Goal: Transaction & Acquisition: Book appointment/travel/reservation

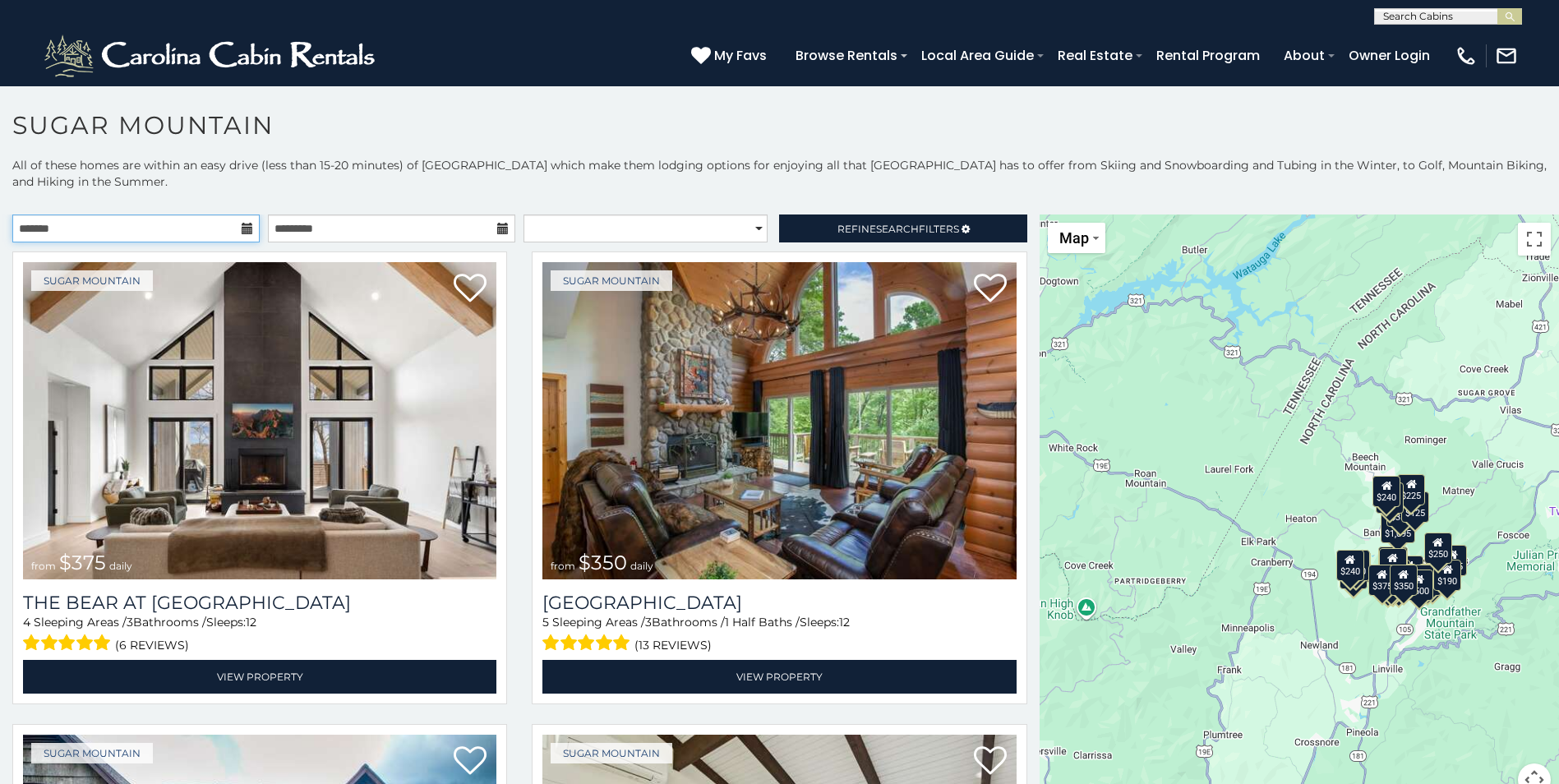
click at [157, 220] on input "text" at bounding box center [135, 228] width 248 height 28
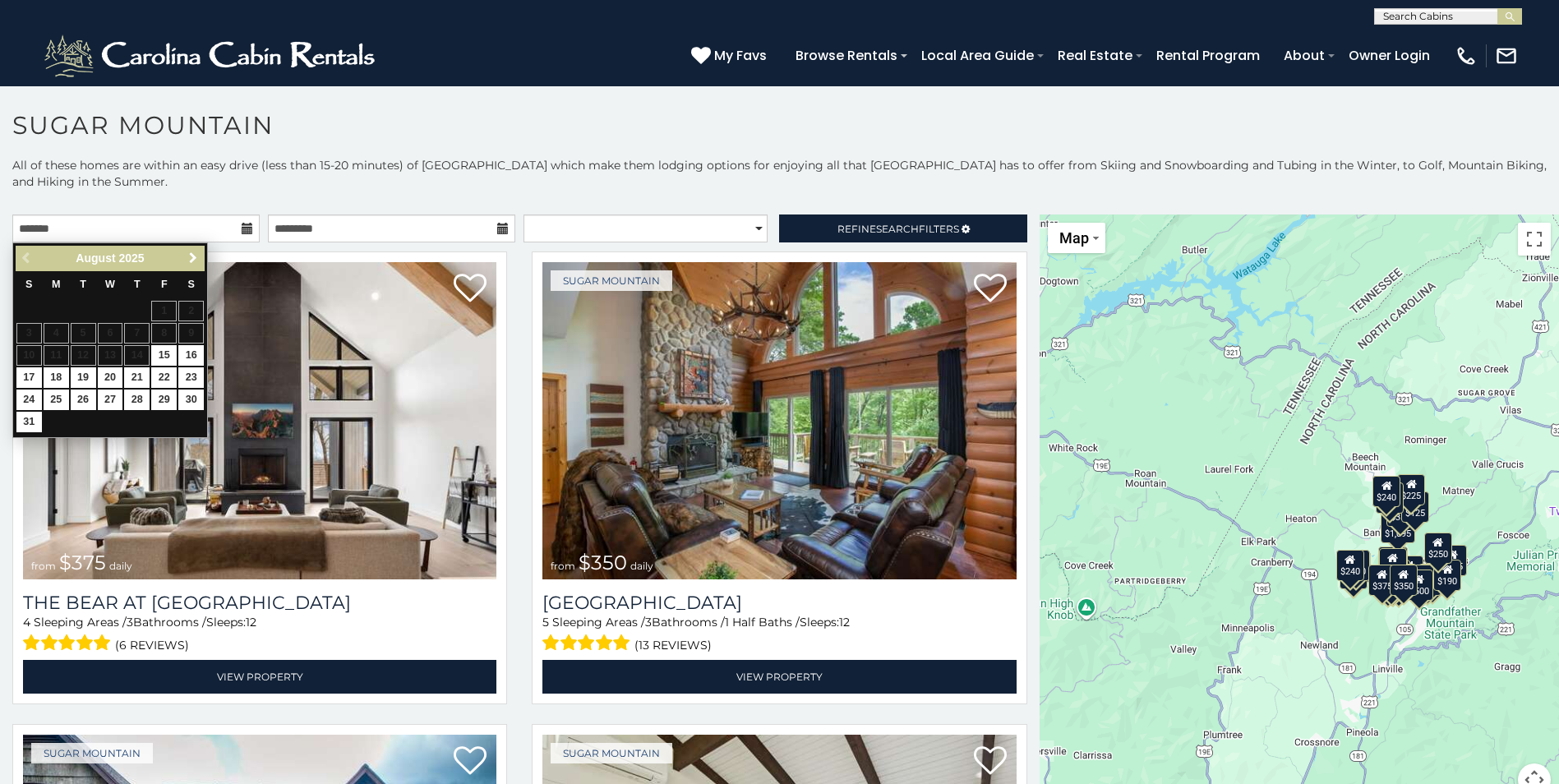
click at [189, 252] on span "Next" at bounding box center [193, 258] width 13 height 13
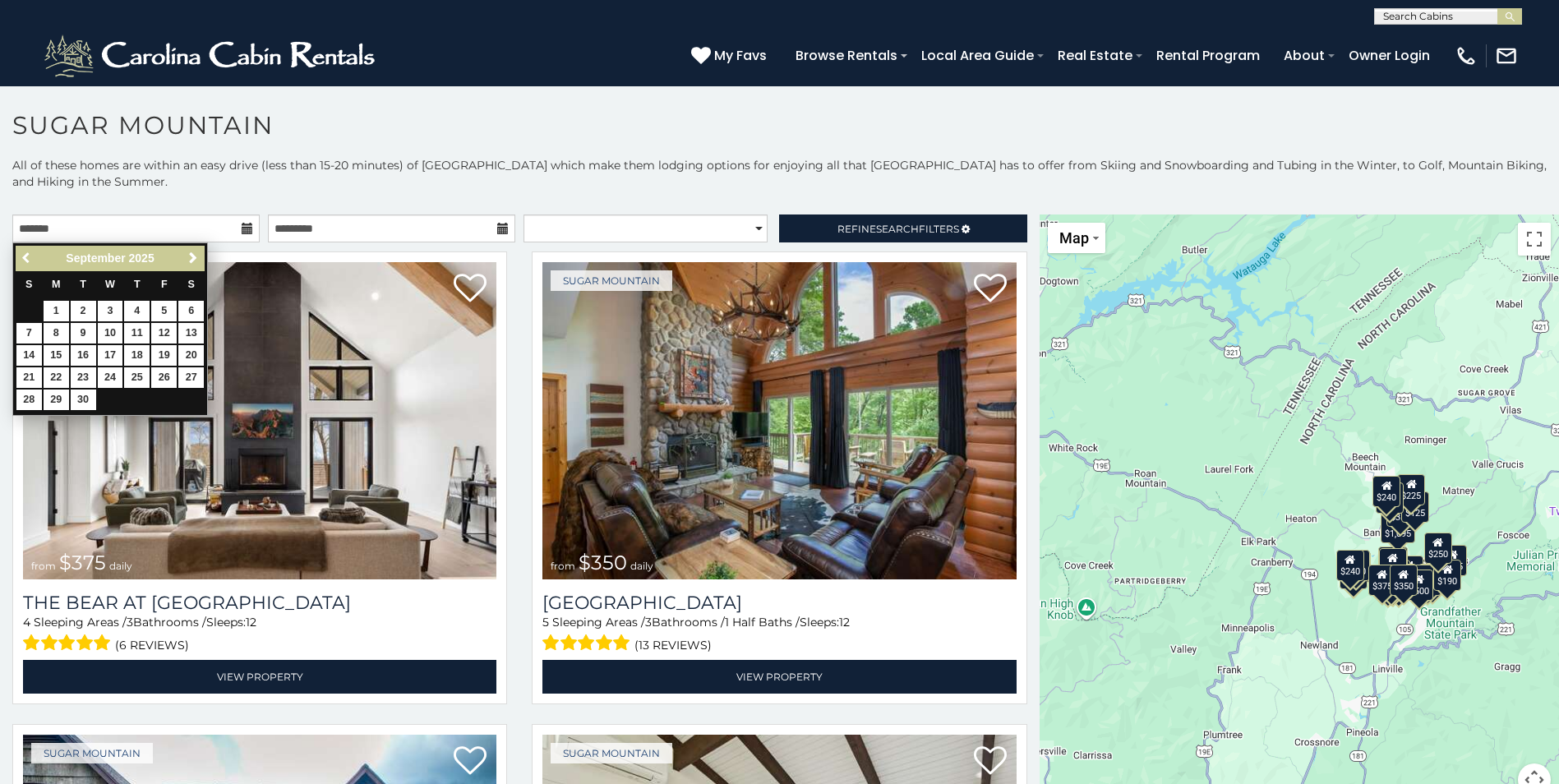
click at [30, 260] on span "Previous" at bounding box center [27, 258] width 13 height 13
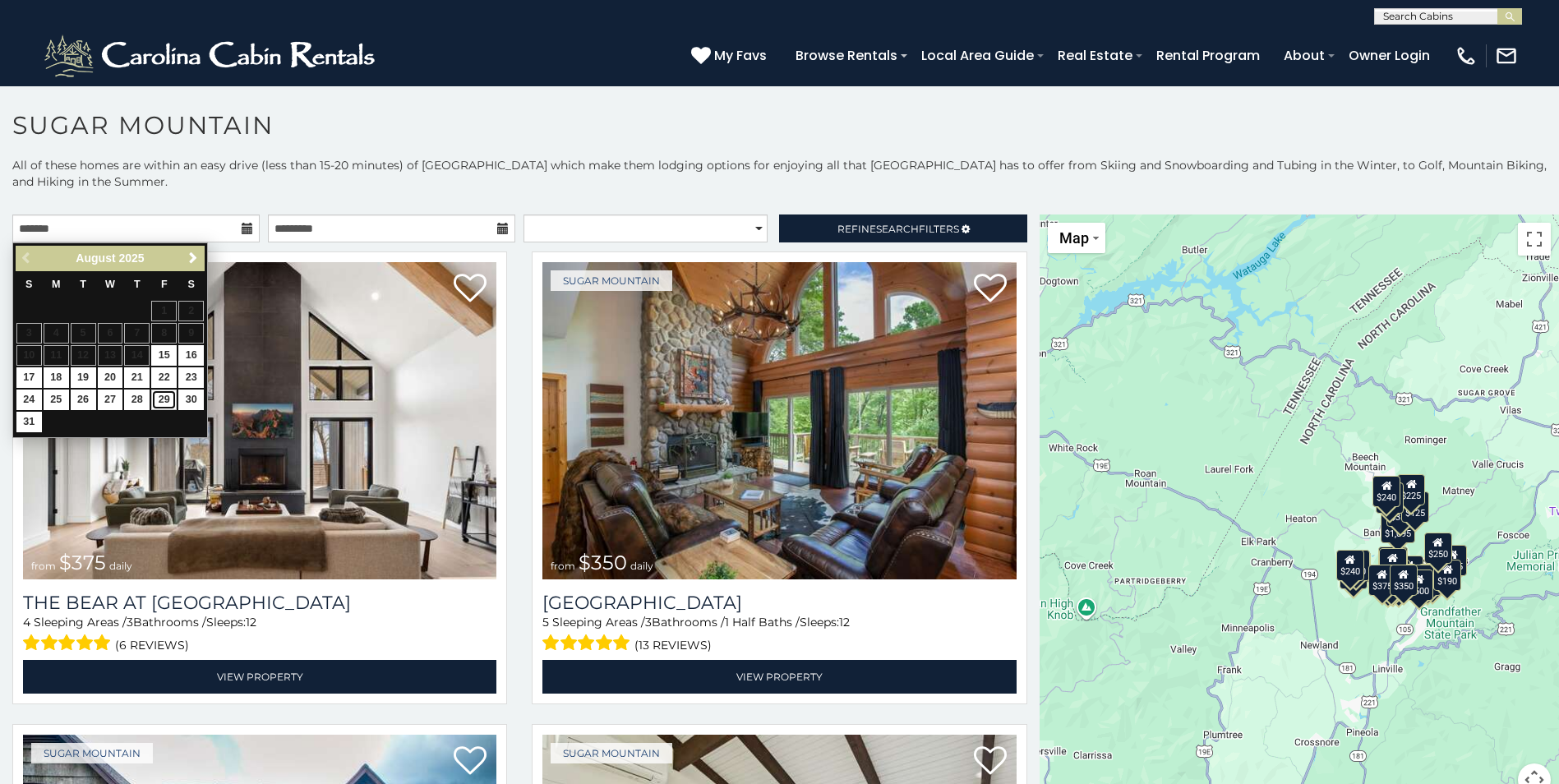
click at [167, 402] on link "29" at bounding box center [164, 399] width 26 height 20
type input "**********"
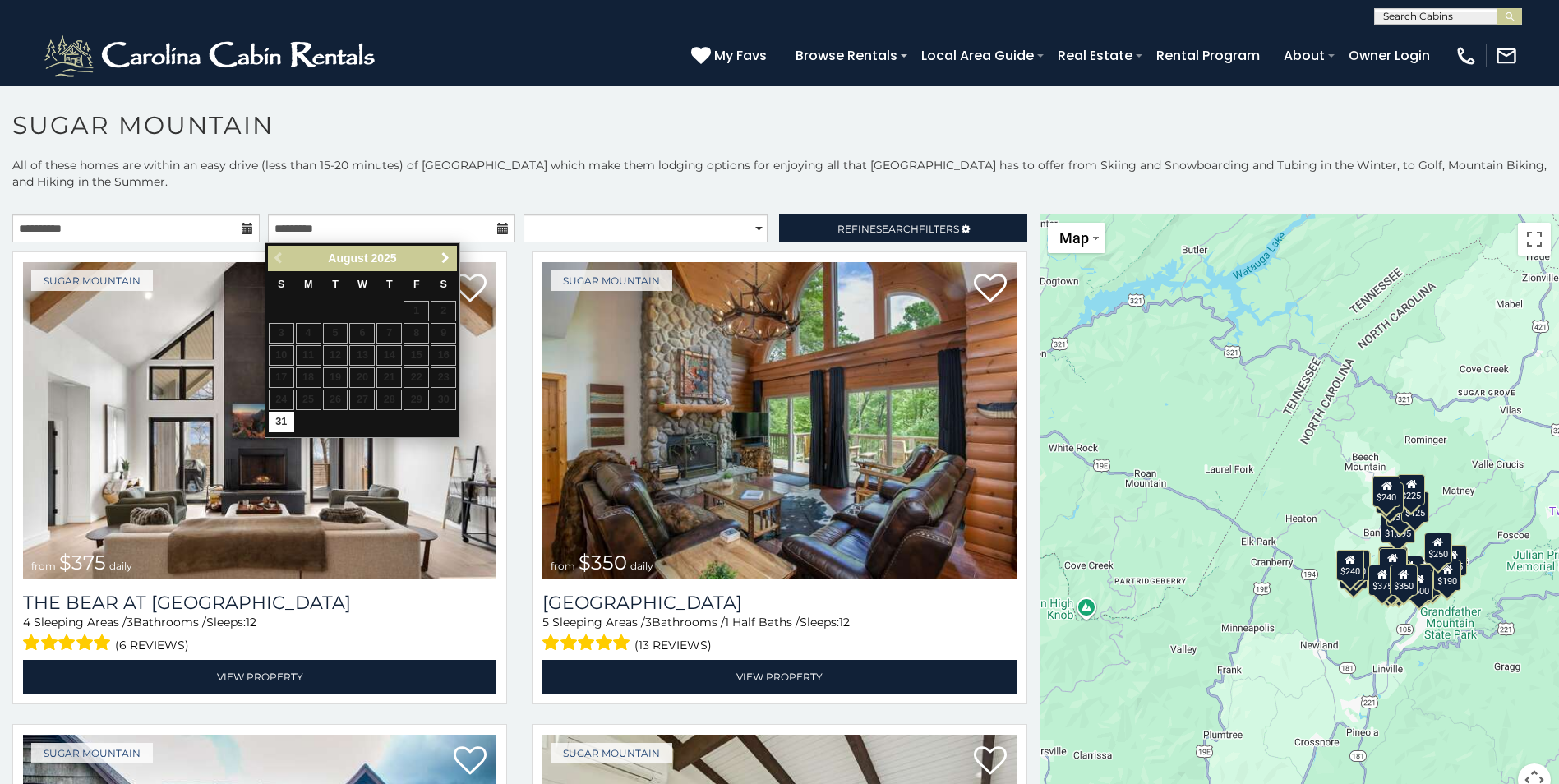
click at [445, 257] on span "Next" at bounding box center [445, 258] width 13 height 13
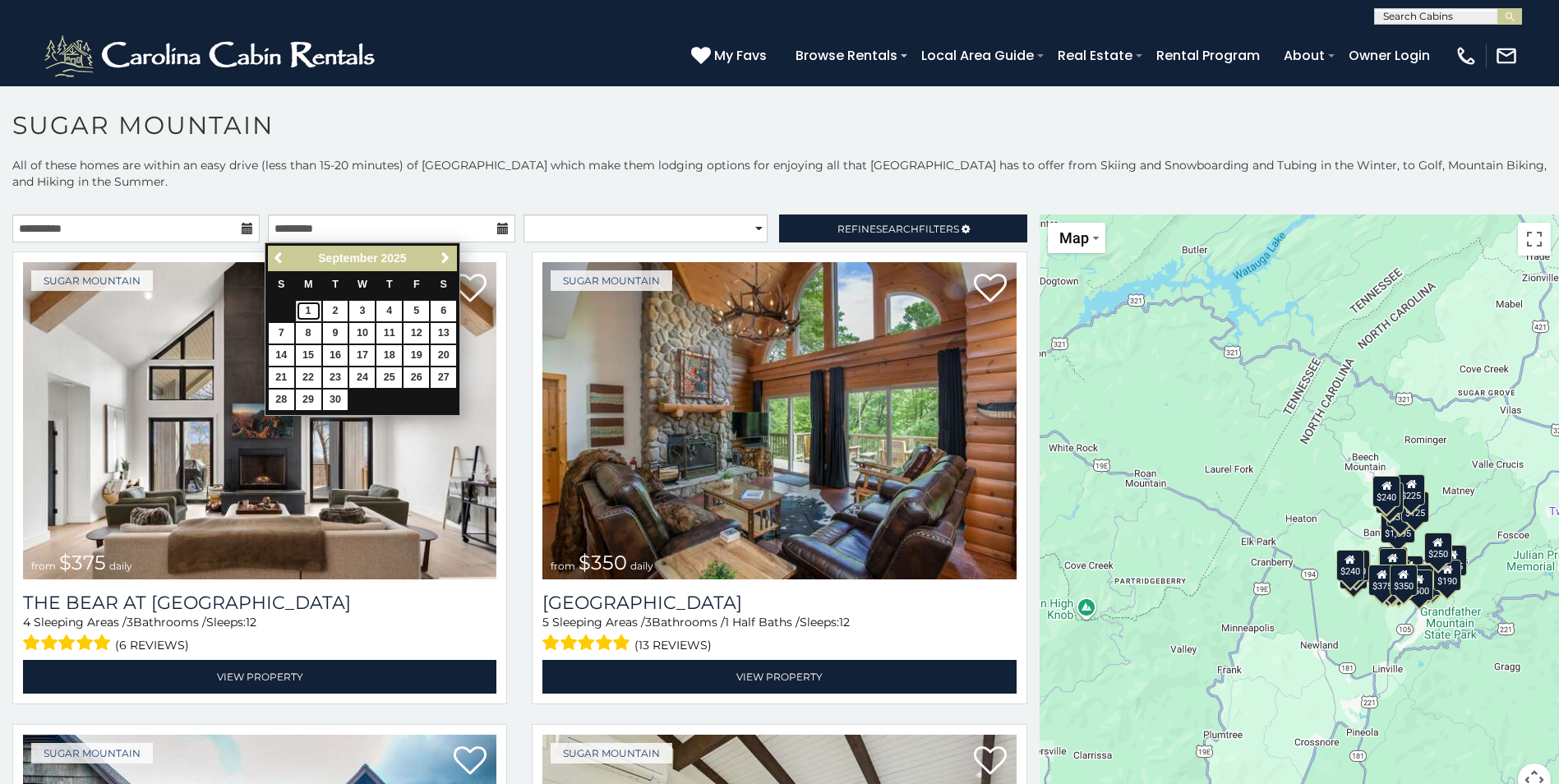
click at [307, 304] on link "1" at bounding box center [309, 311] width 26 height 20
type input "**********"
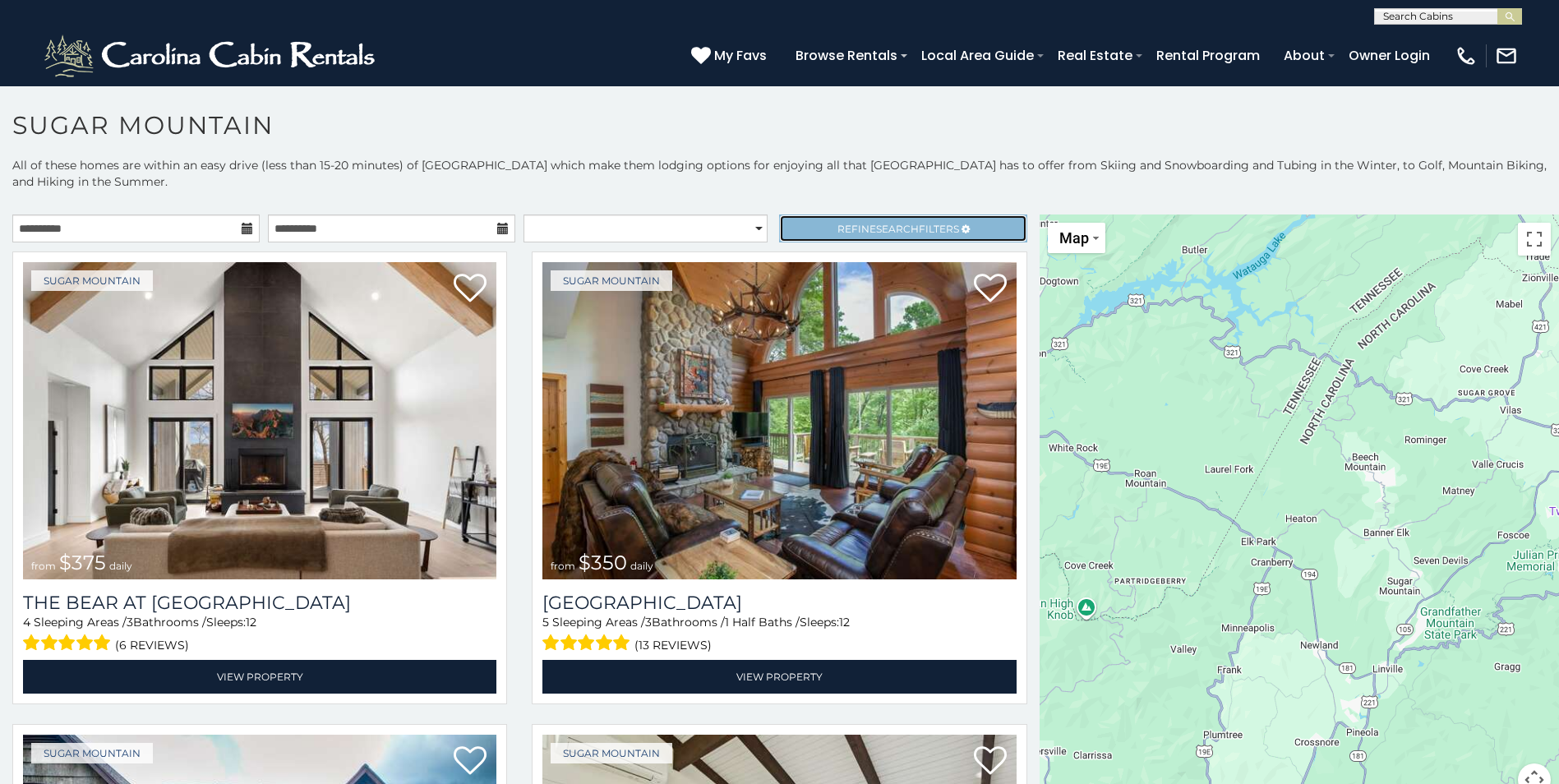
click at [853, 224] on span "Refine Search Filters" at bounding box center [898, 228] width 121 height 12
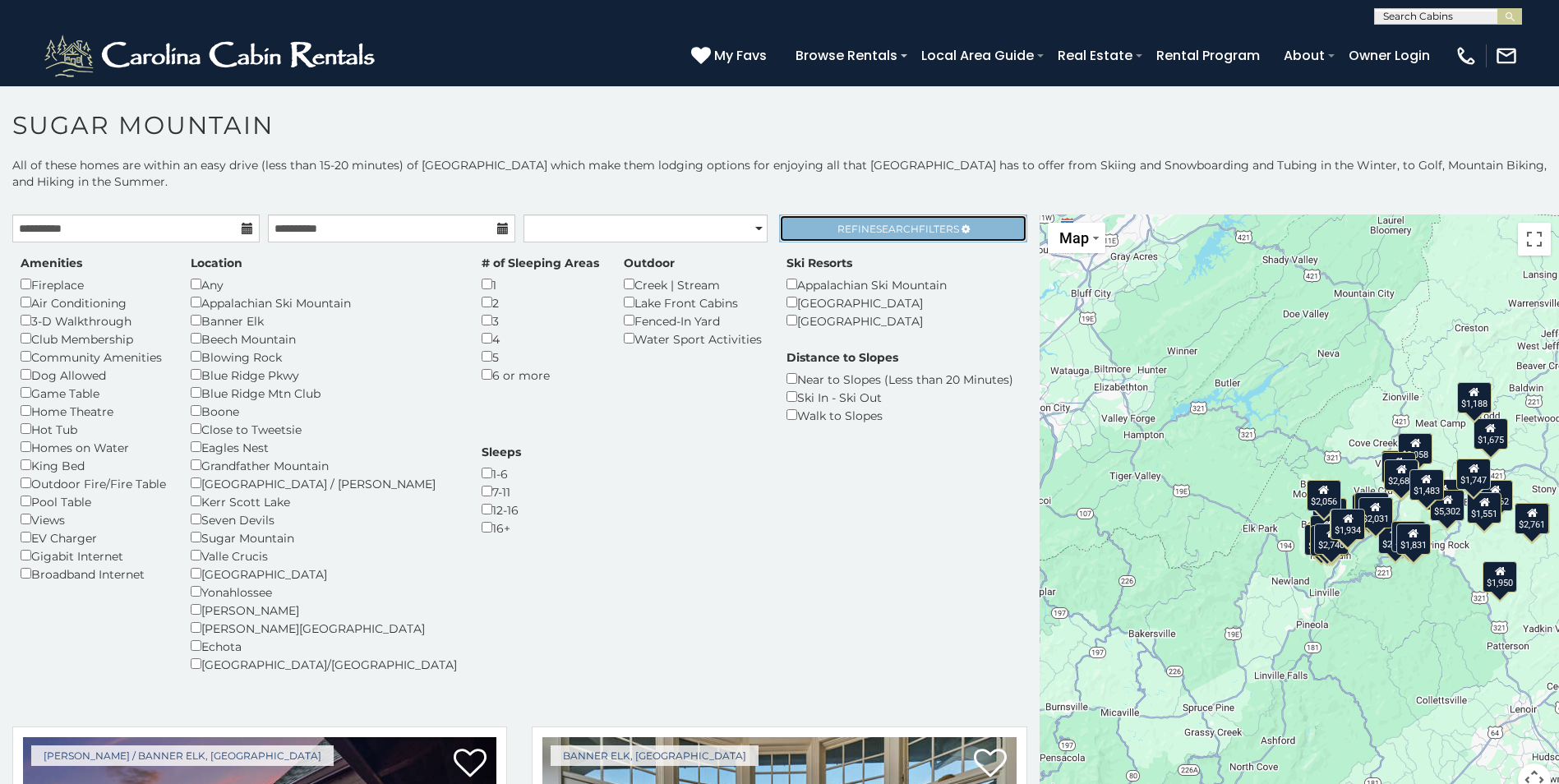
click at [888, 231] on span "Search" at bounding box center [897, 228] width 42 height 12
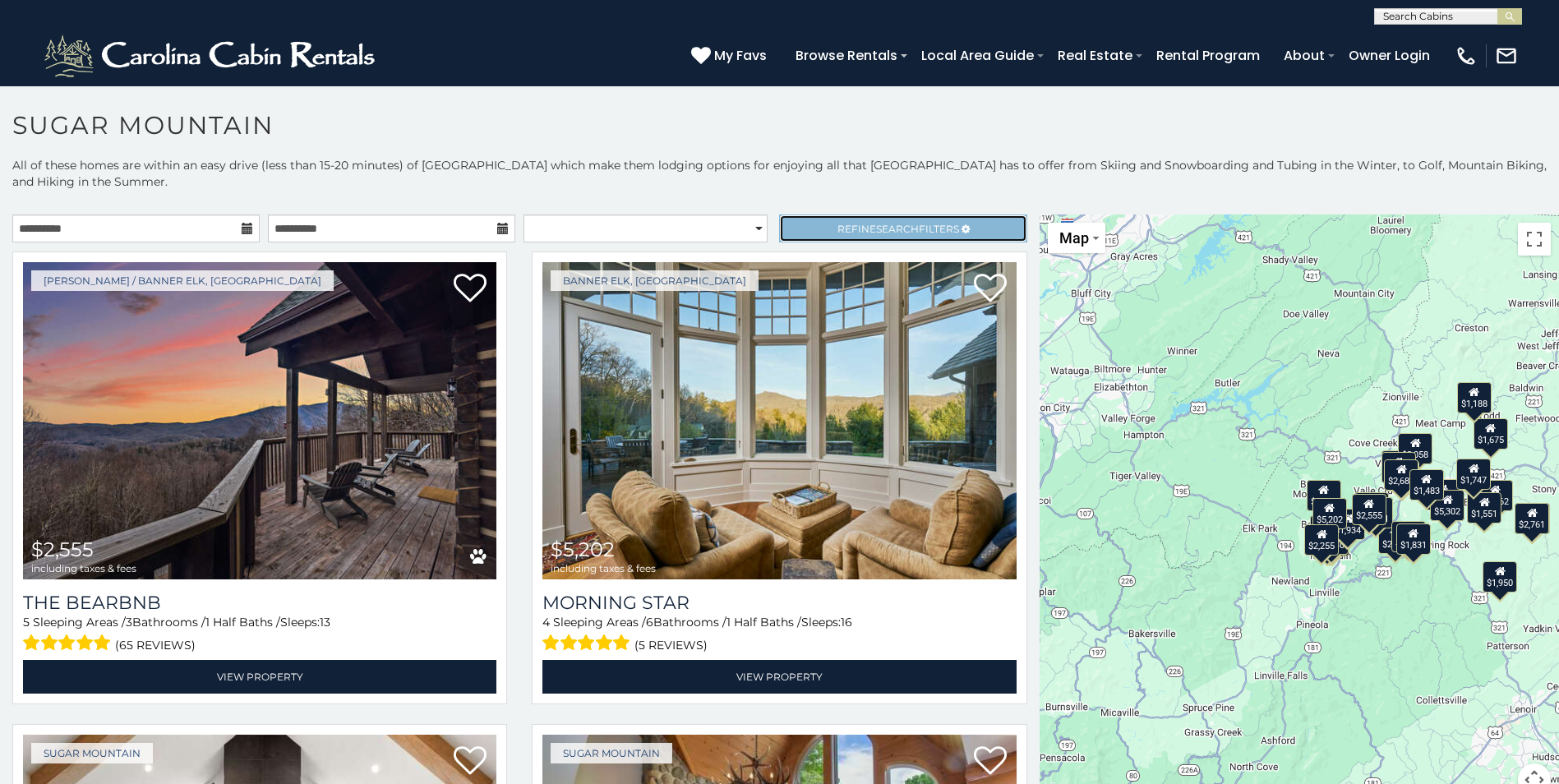
click at [917, 225] on span "Refine Search Filters" at bounding box center [898, 228] width 121 height 12
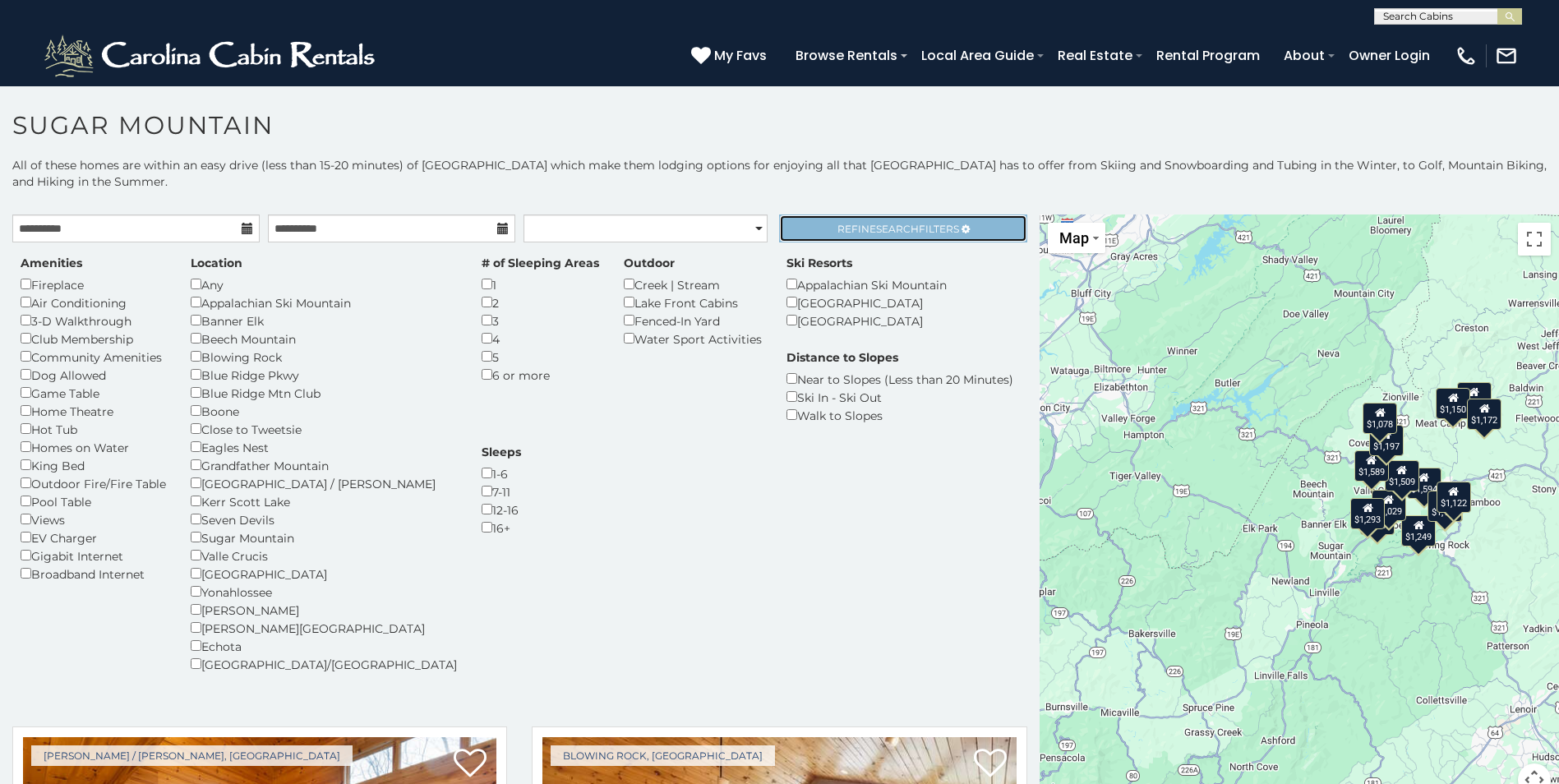
click at [941, 228] on span "Refine Search Filters" at bounding box center [898, 228] width 121 height 12
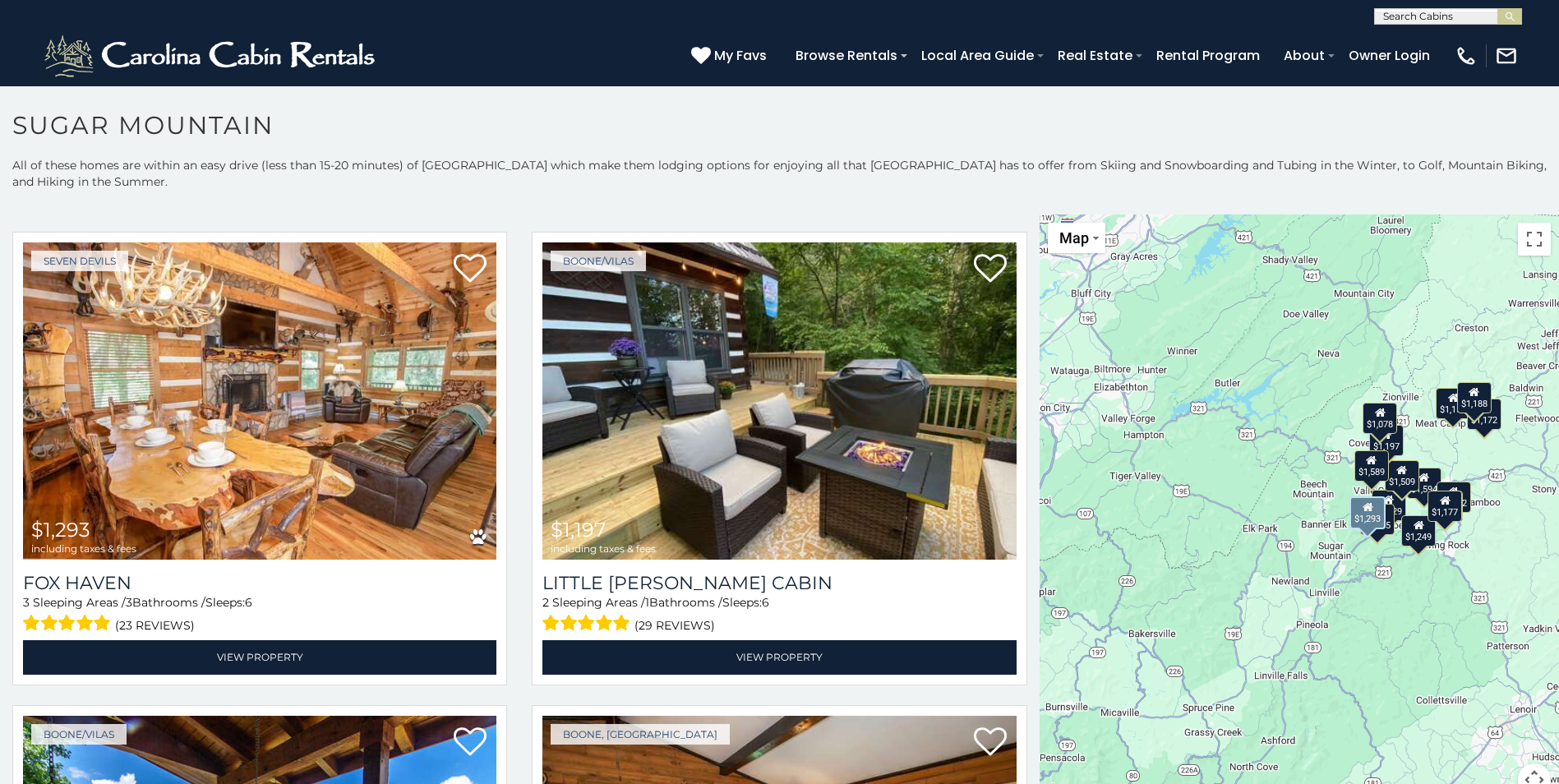
scroll to position [2219, 0]
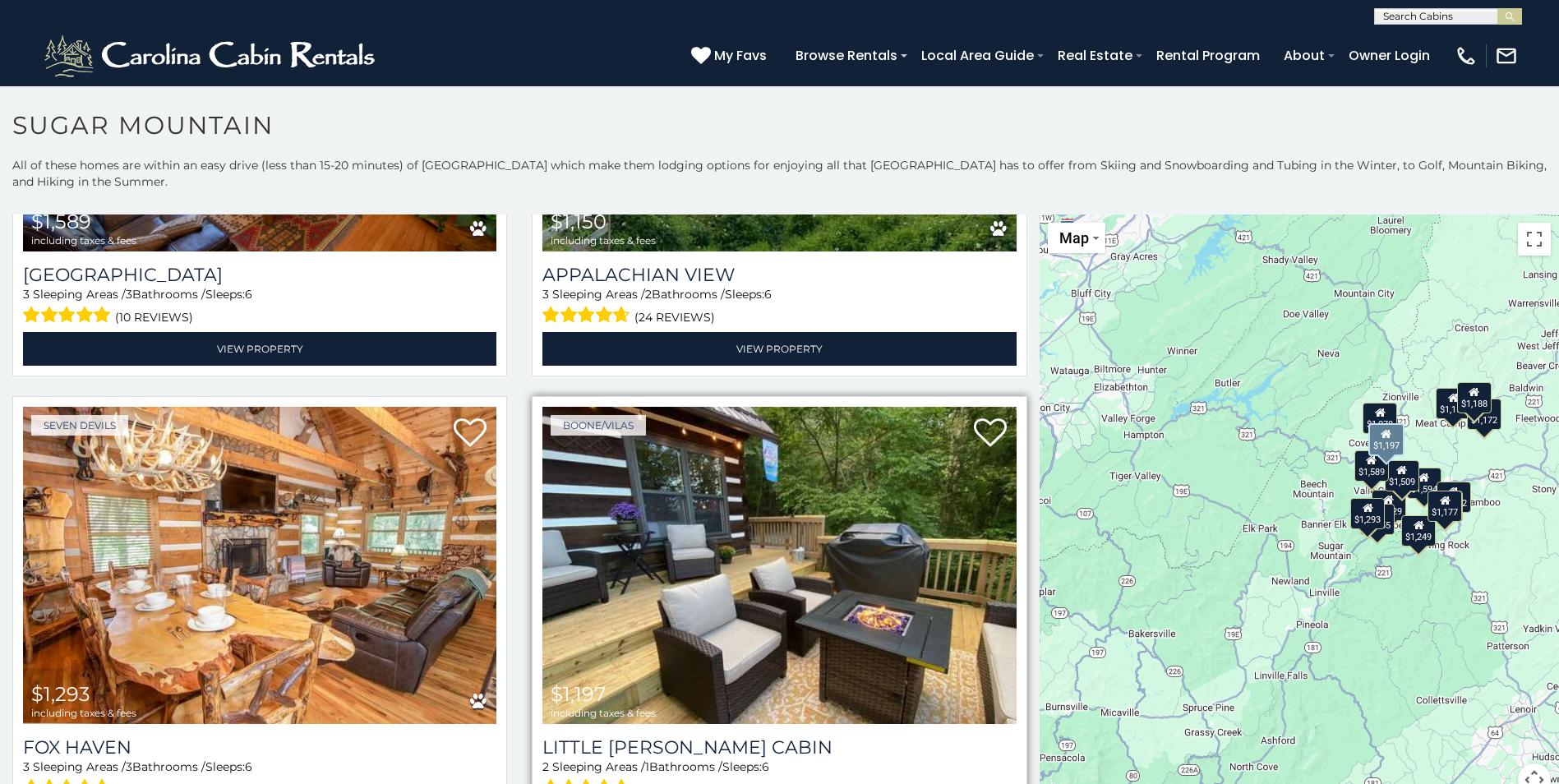
click at [829, 558] on img at bounding box center [779, 565] width 473 height 317
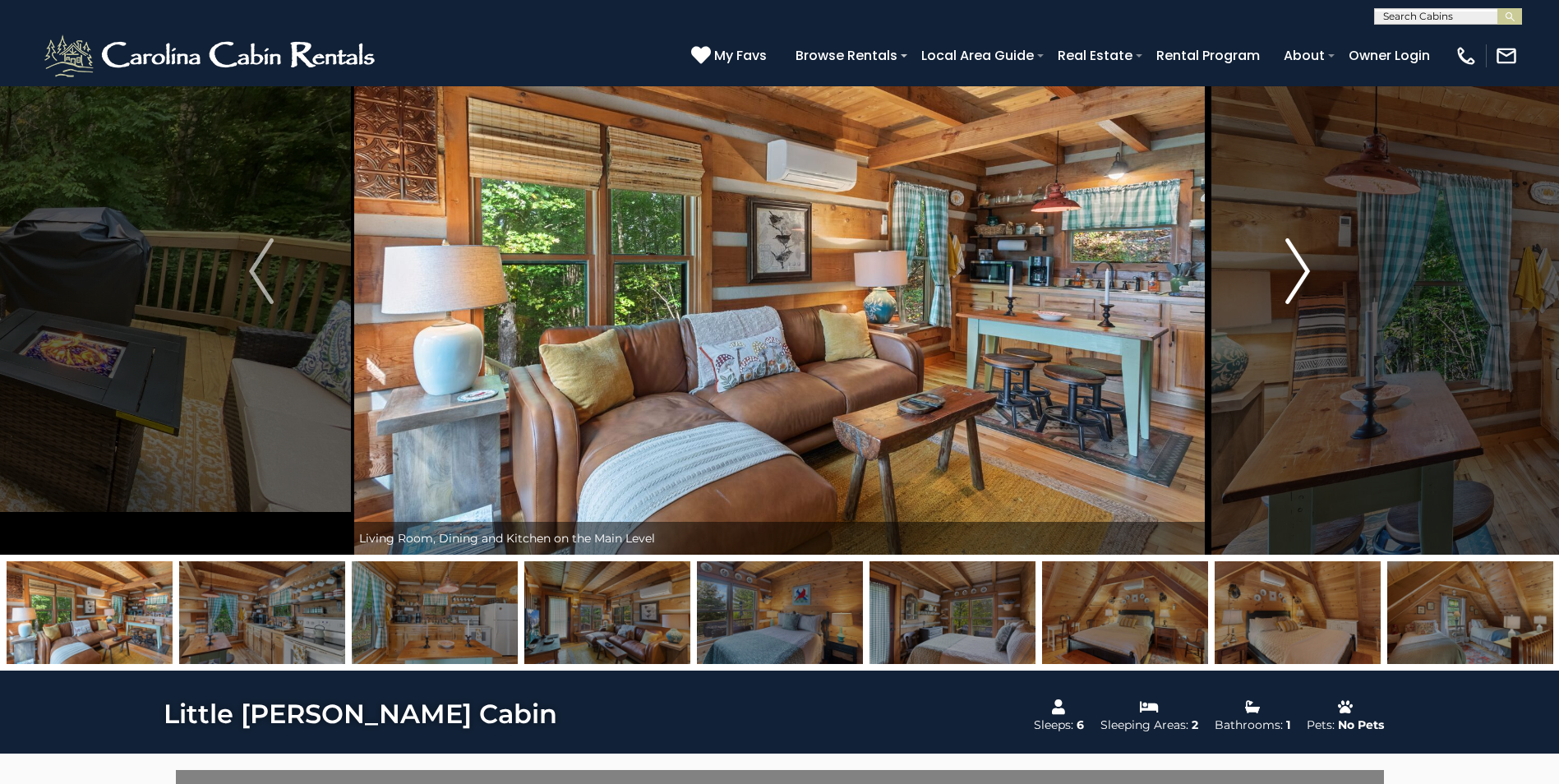
scroll to position [82, 0]
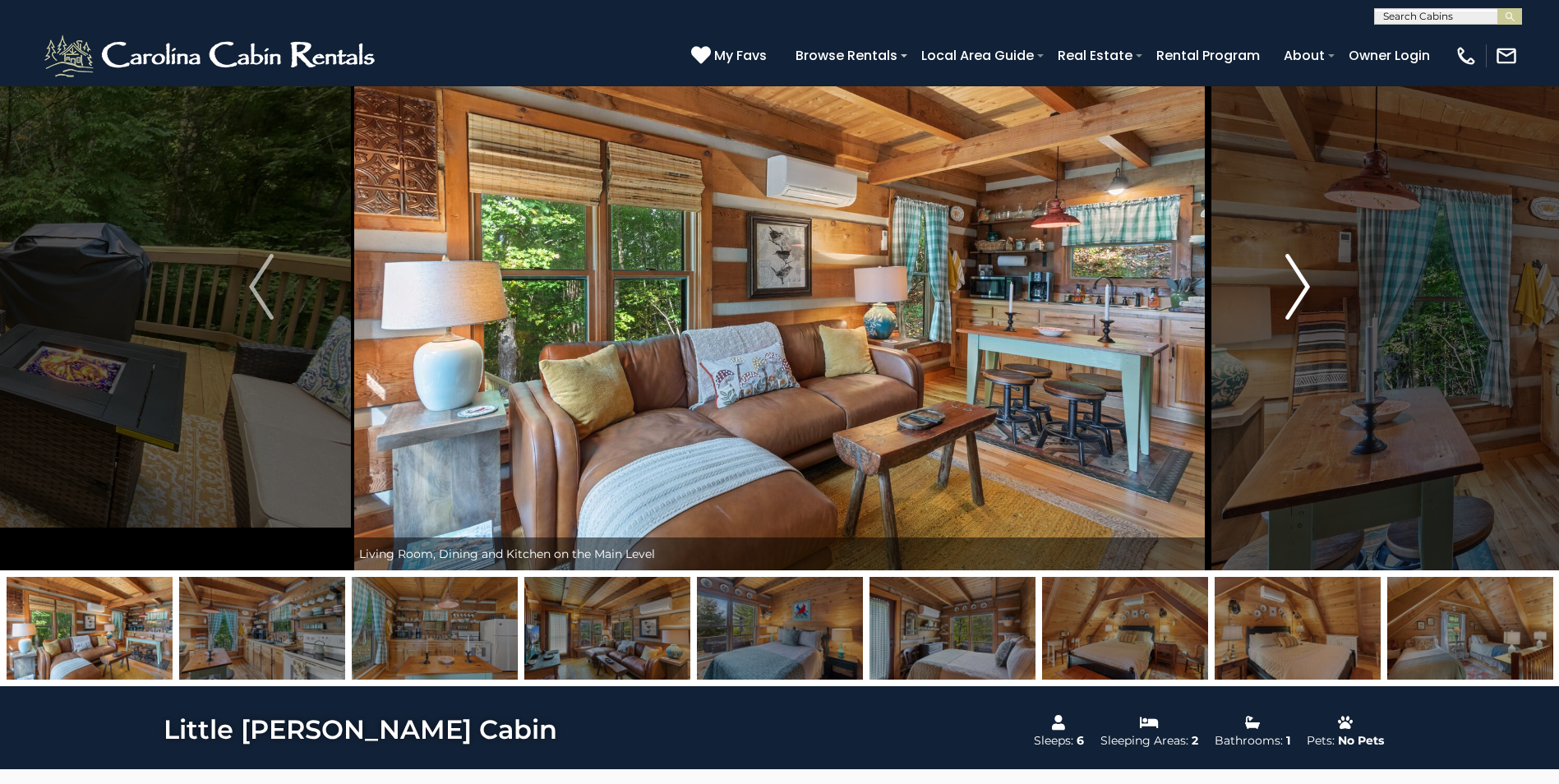
click at [1302, 287] on img "Next" at bounding box center [1298, 286] width 25 height 65
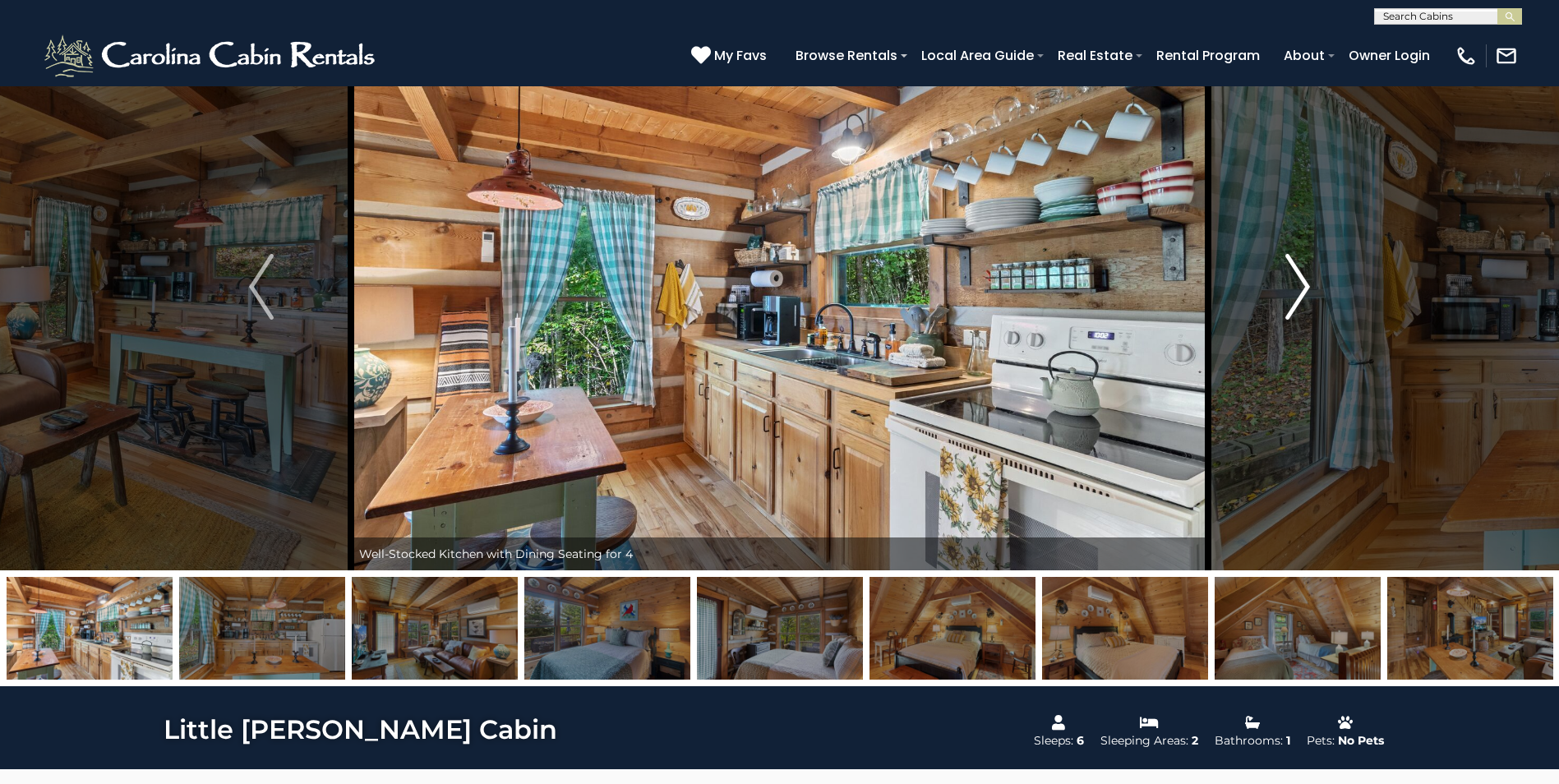
click at [1302, 287] on img "Next" at bounding box center [1298, 286] width 25 height 65
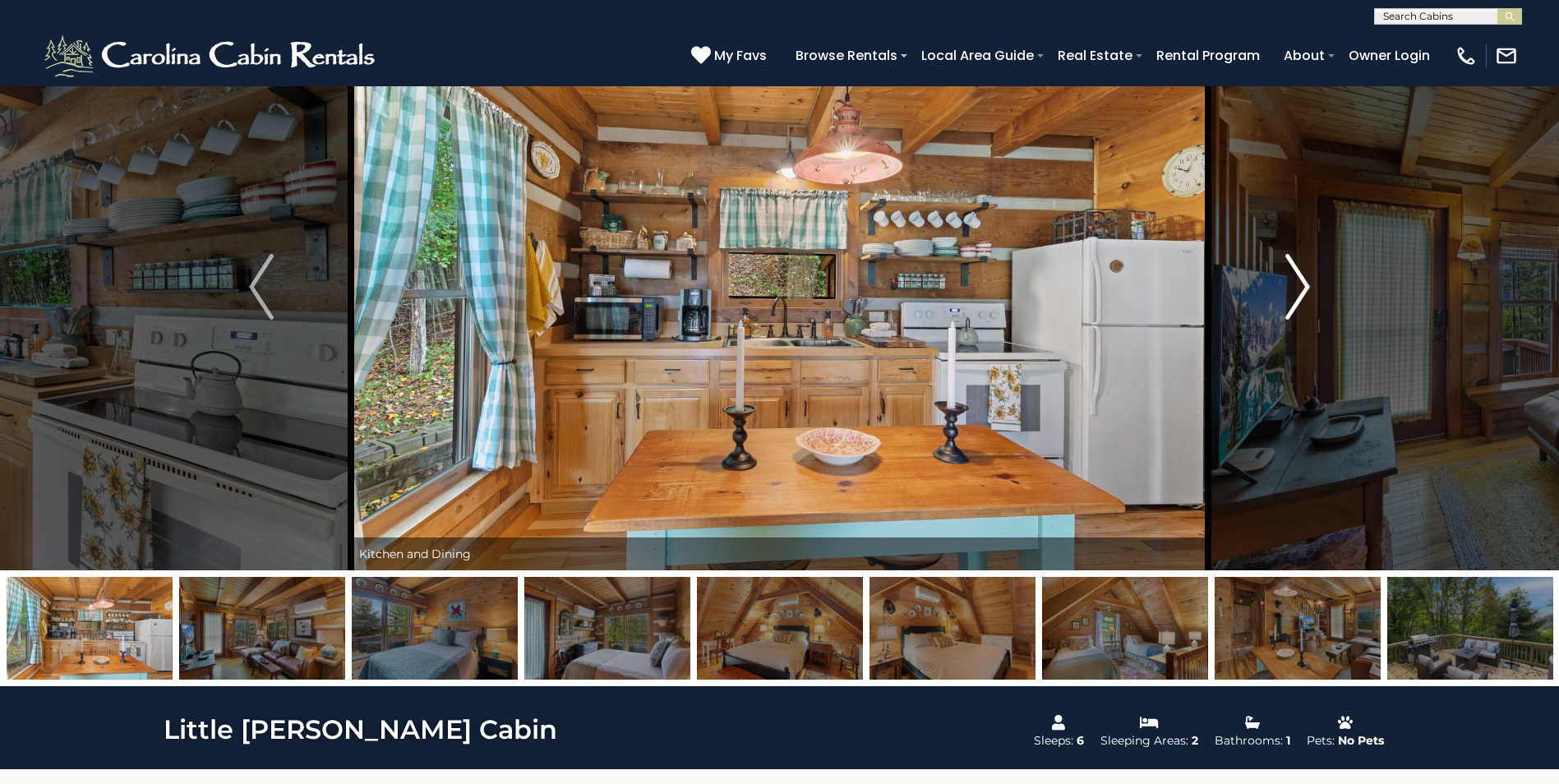
click at [1302, 287] on img "Next" at bounding box center [1298, 286] width 25 height 65
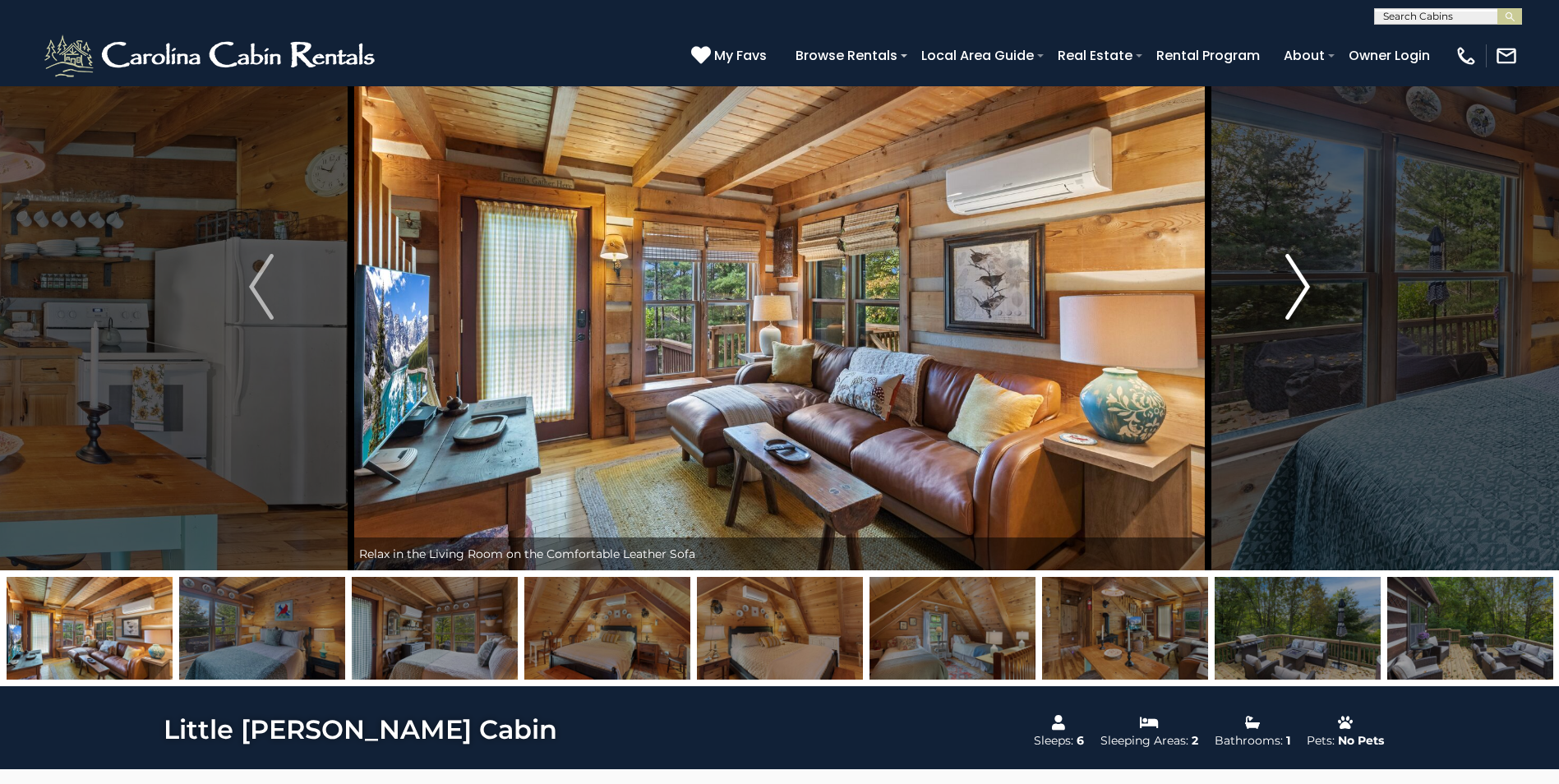
click at [1302, 287] on img "Next" at bounding box center [1298, 286] width 25 height 65
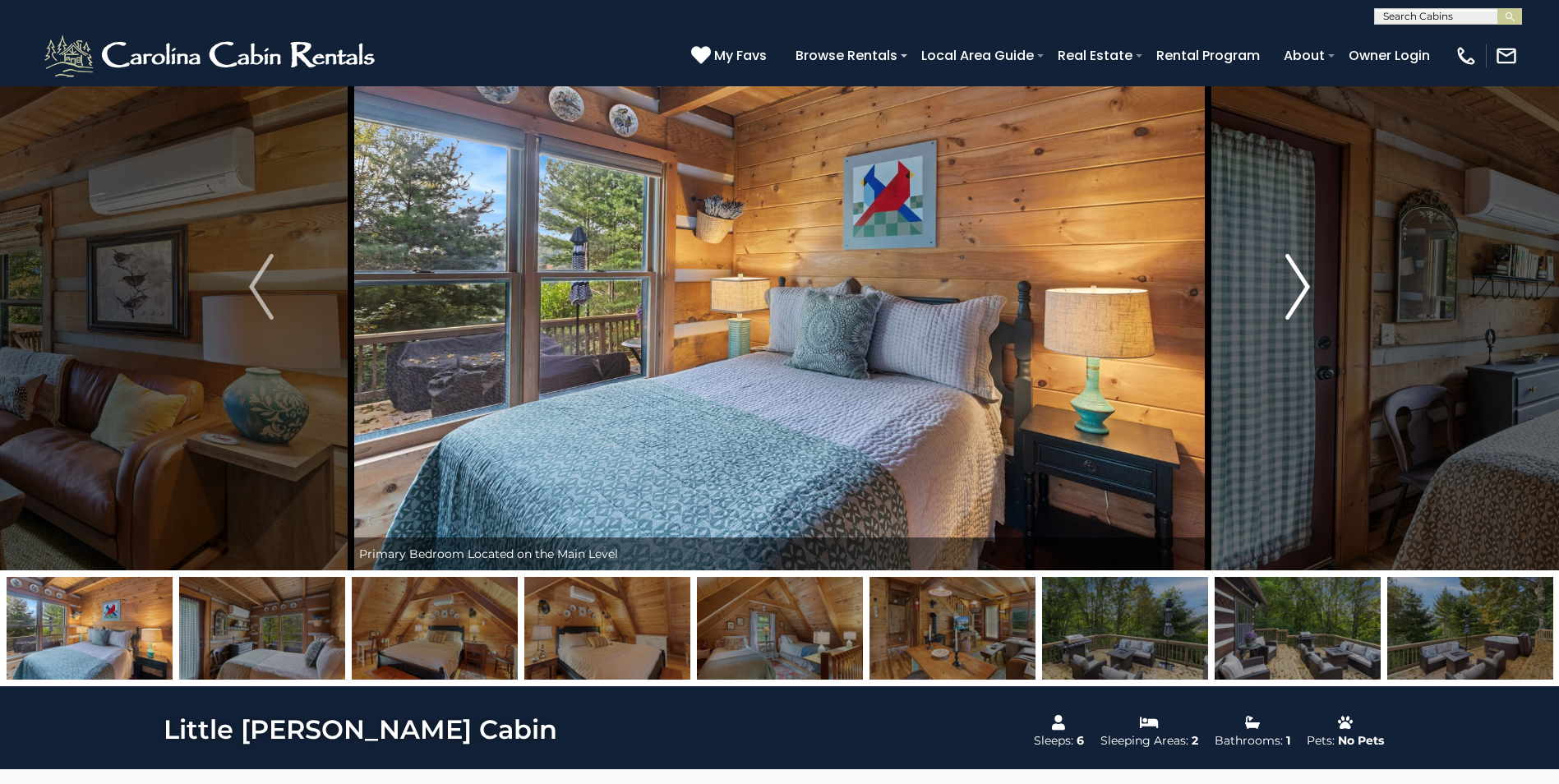
click at [1302, 287] on img "Next" at bounding box center [1298, 286] width 25 height 65
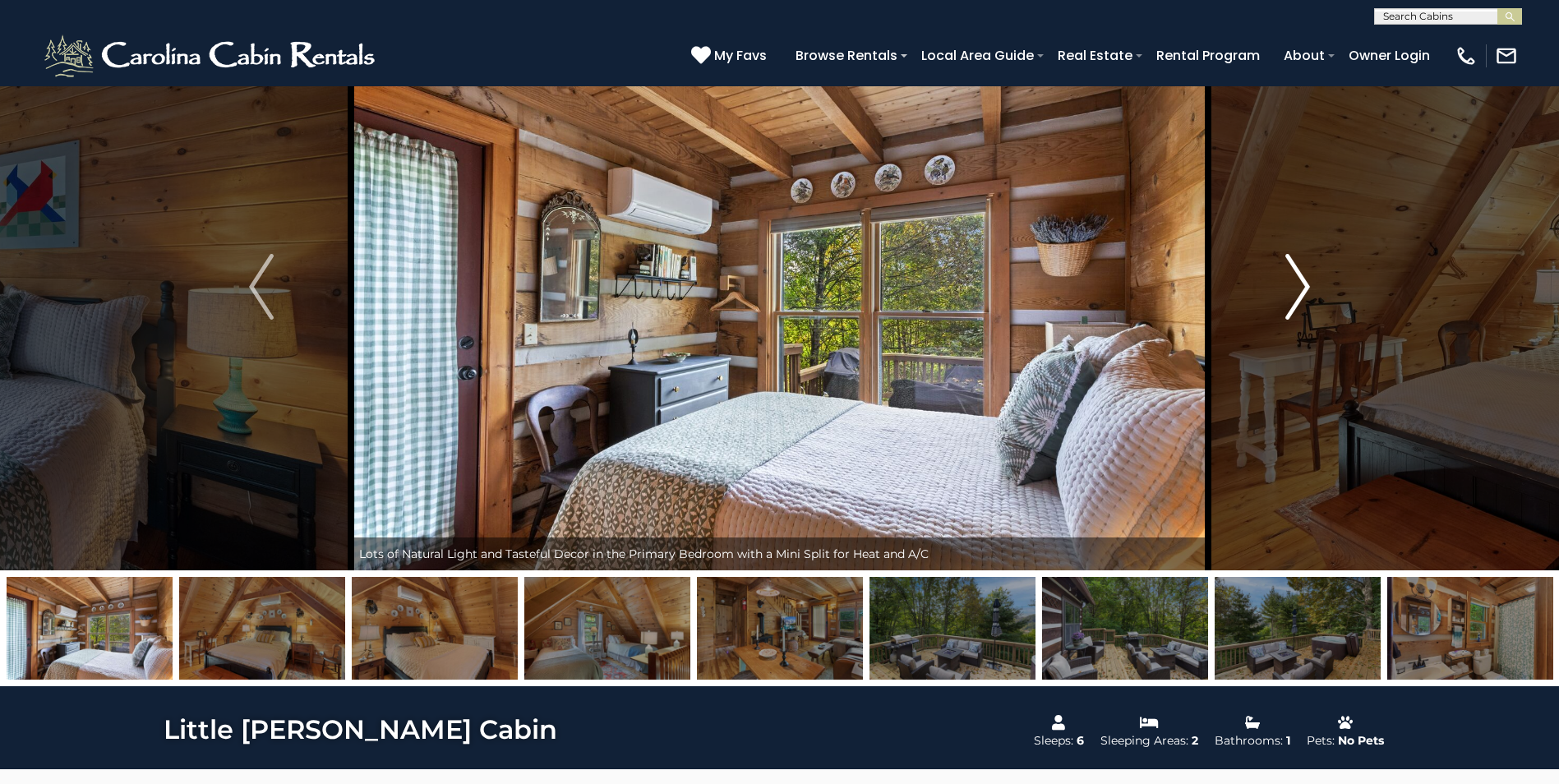
click at [1302, 287] on img "Next" at bounding box center [1298, 286] width 25 height 65
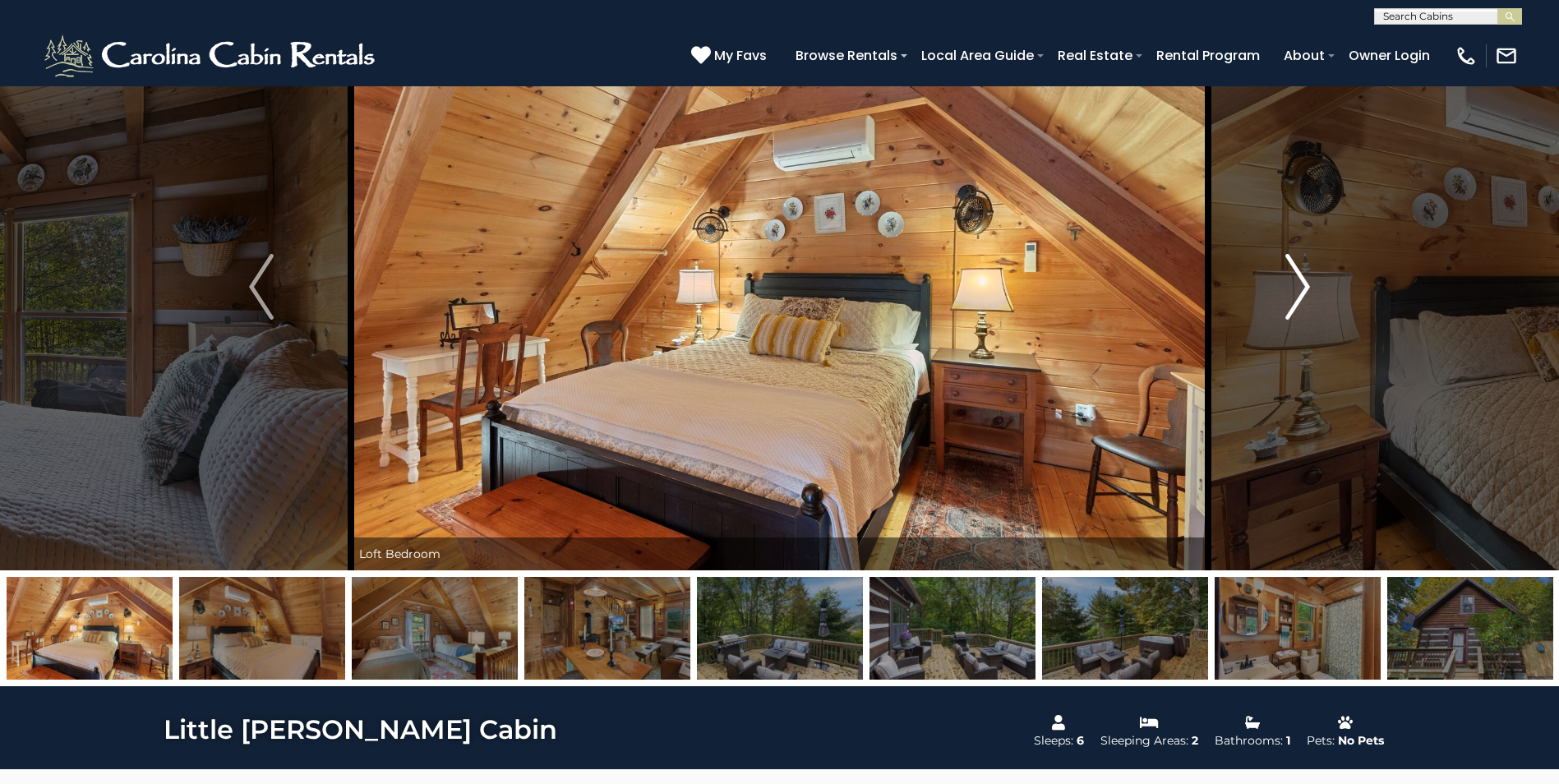
click at [1302, 287] on img "Next" at bounding box center [1298, 286] width 25 height 65
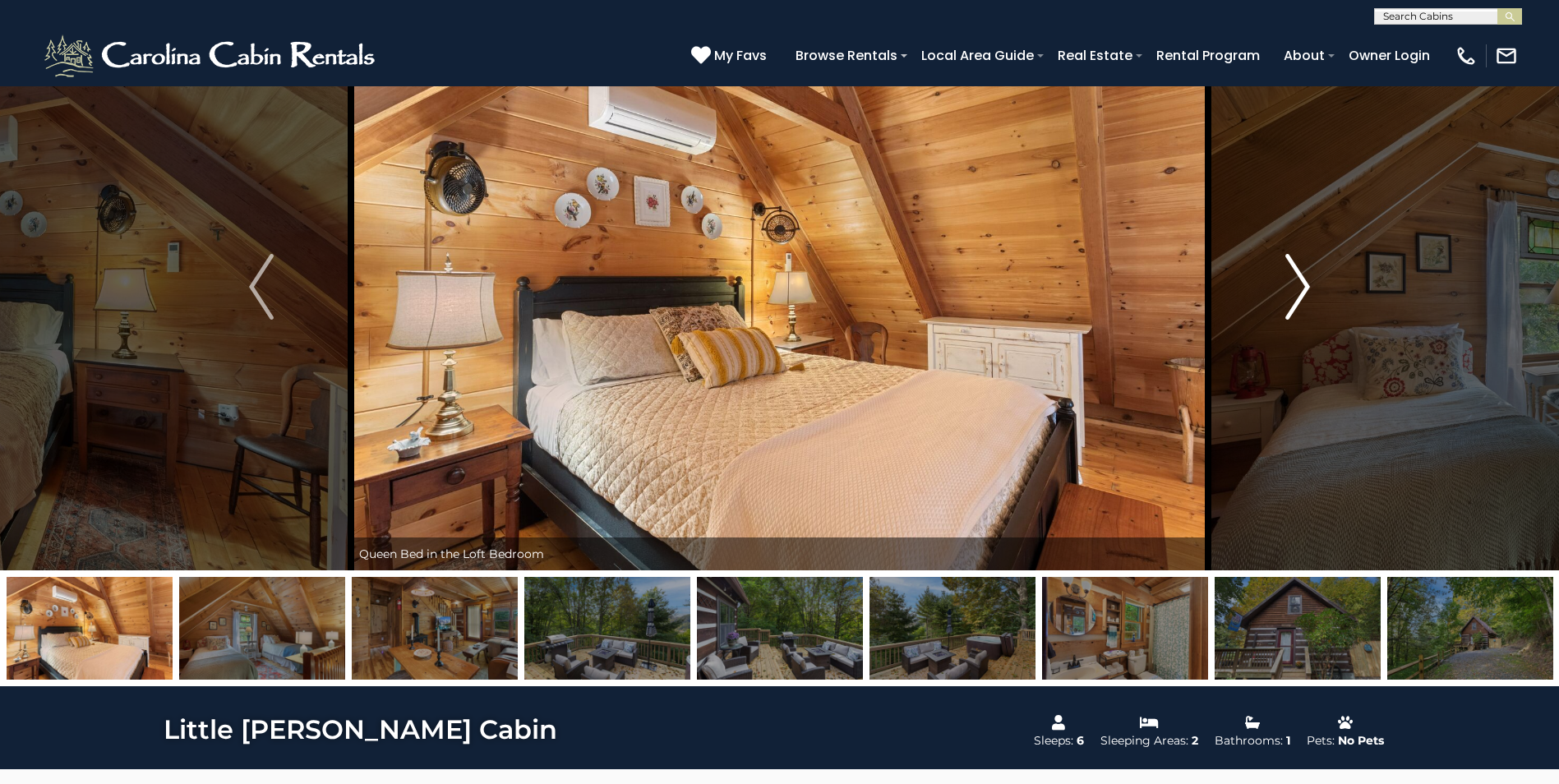
click at [1302, 287] on img "Next" at bounding box center [1298, 286] width 25 height 65
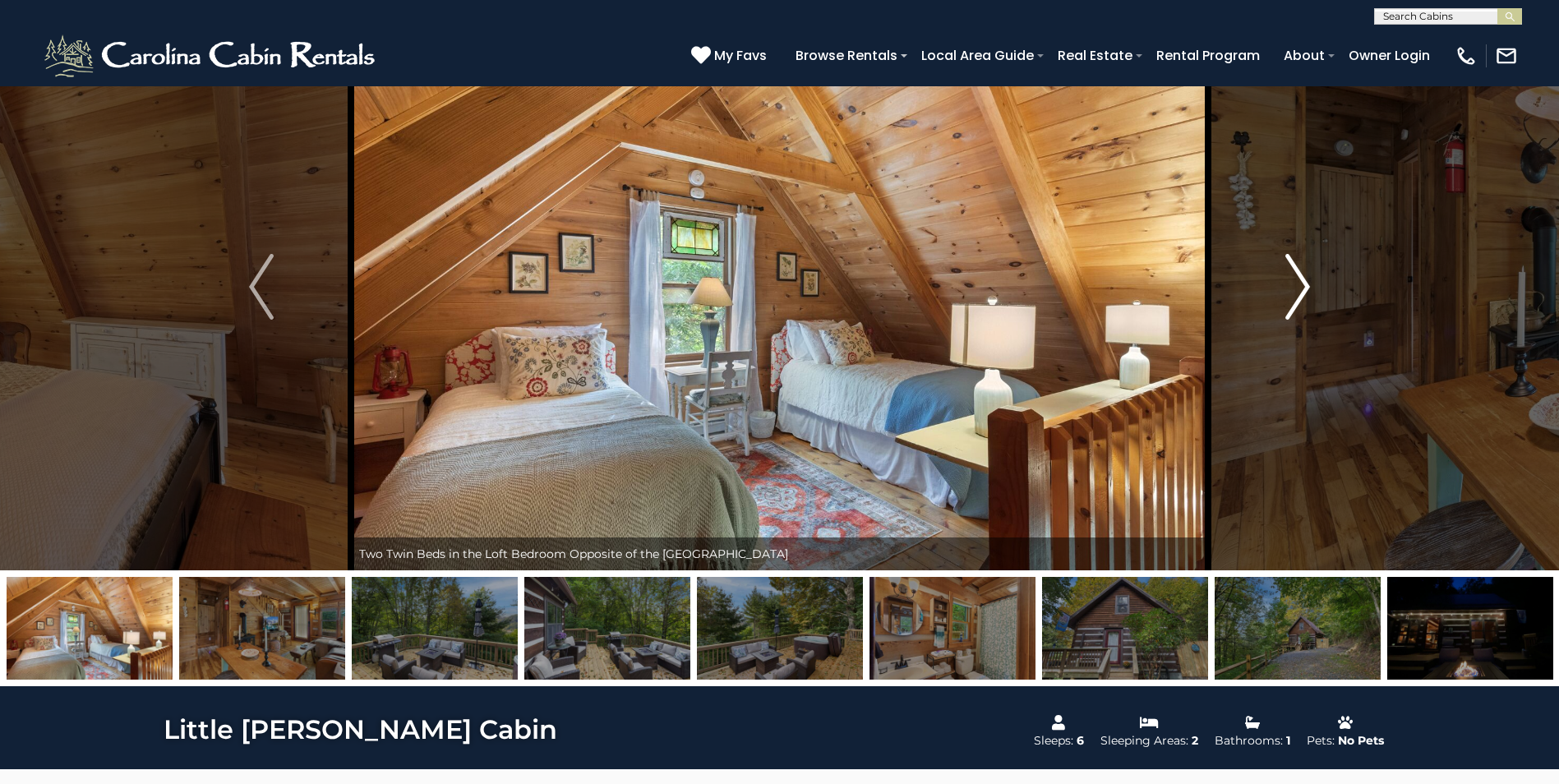
click at [1302, 287] on img "Next" at bounding box center [1298, 286] width 25 height 65
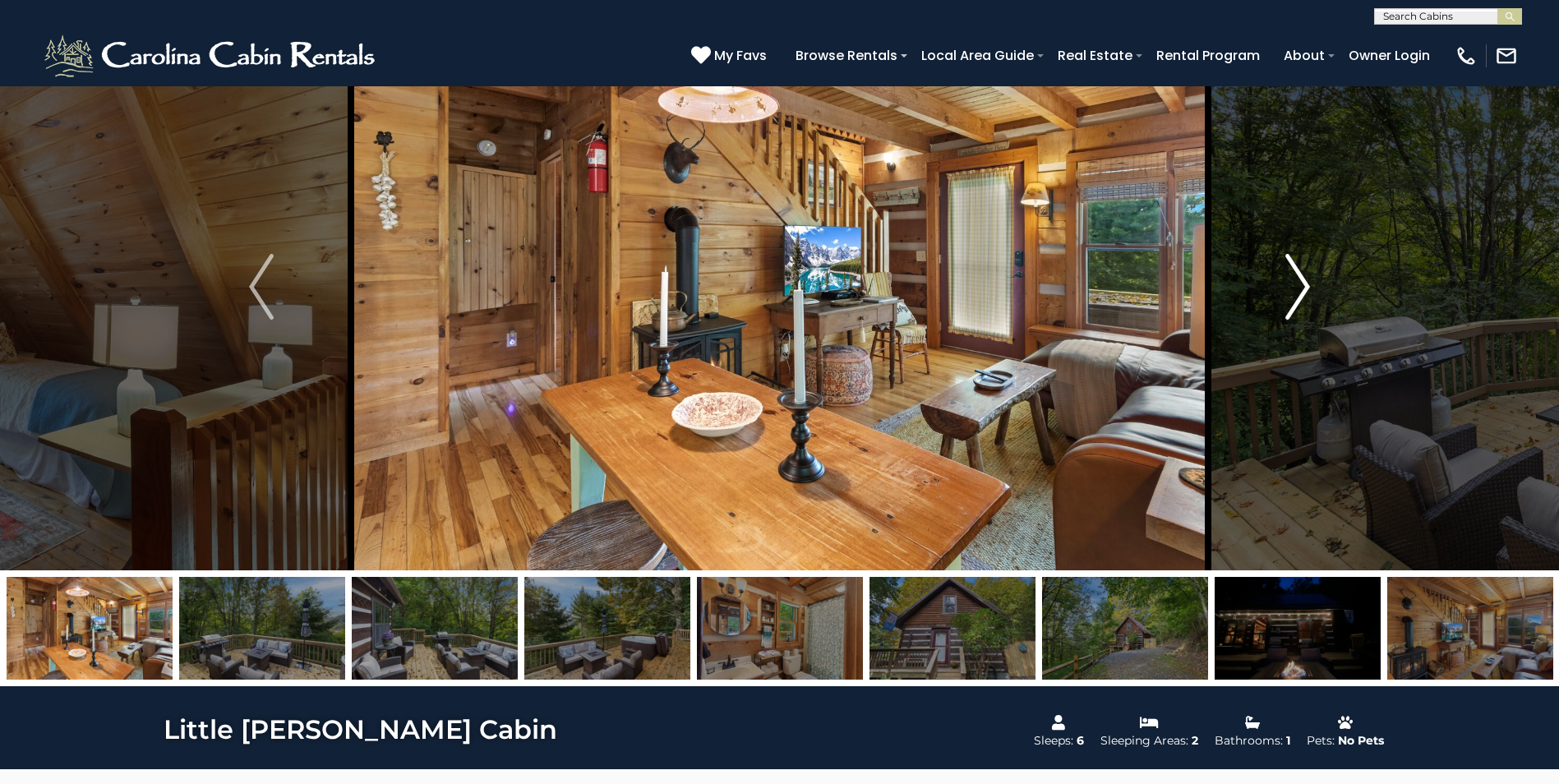
click at [1302, 287] on img "Next" at bounding box center [1298, 286] width 25 height 65
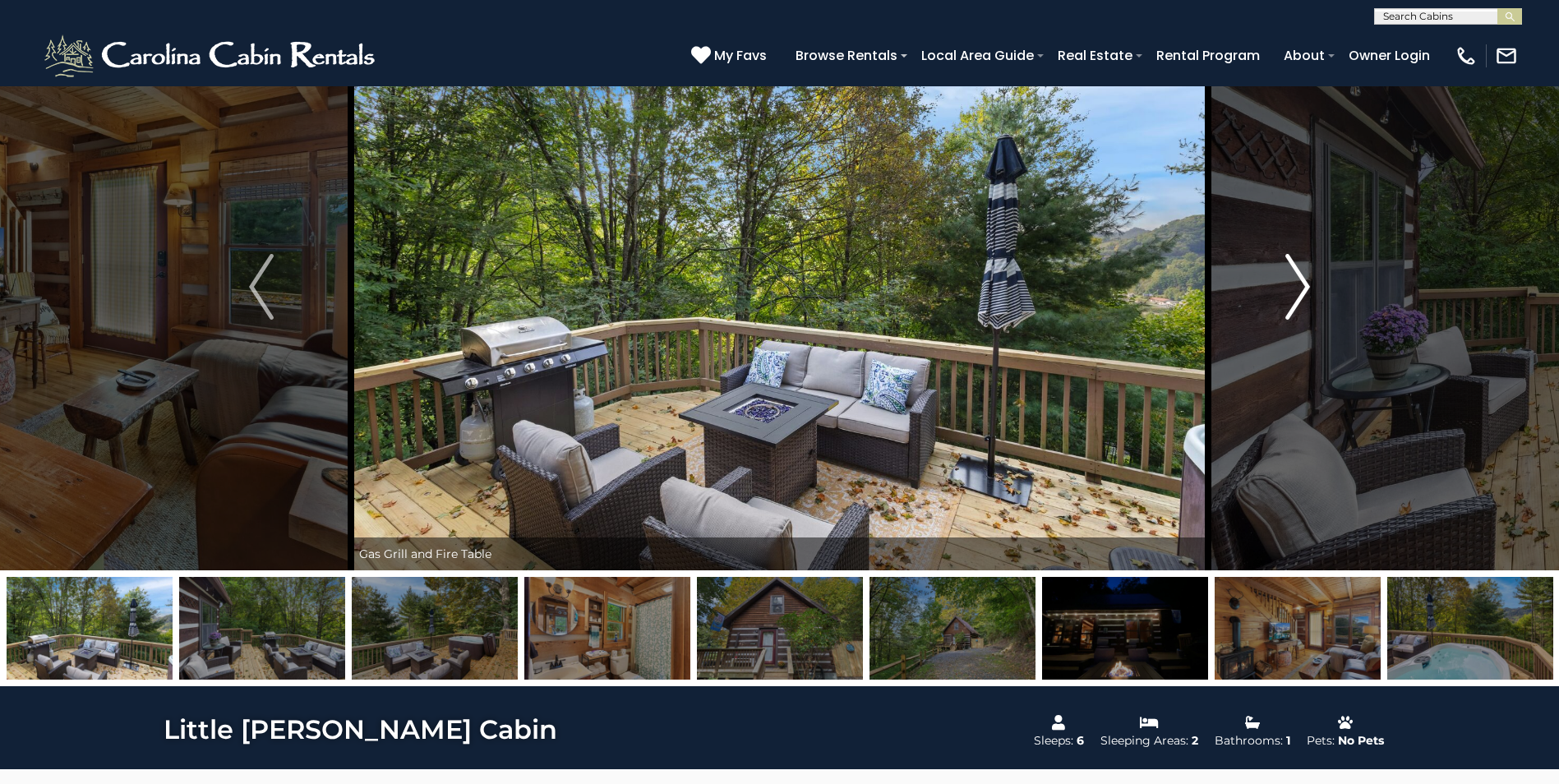
click at [1302, 287] on img "Next" at bounding box center [1298, 286] width 25 height 65
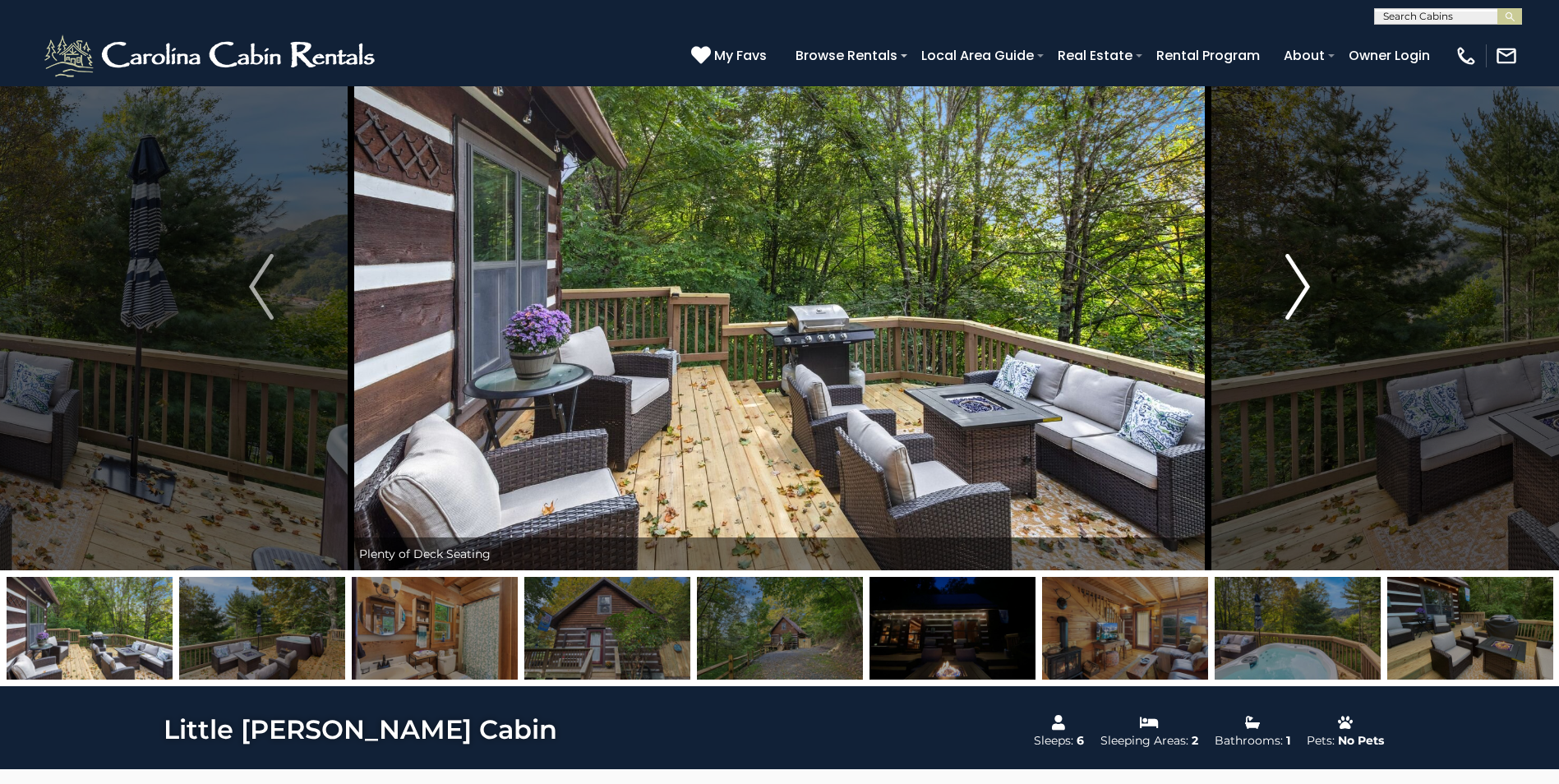
click at [1302, 287] on img "Next" at bounding box center [1298, 286] width 25 height 65
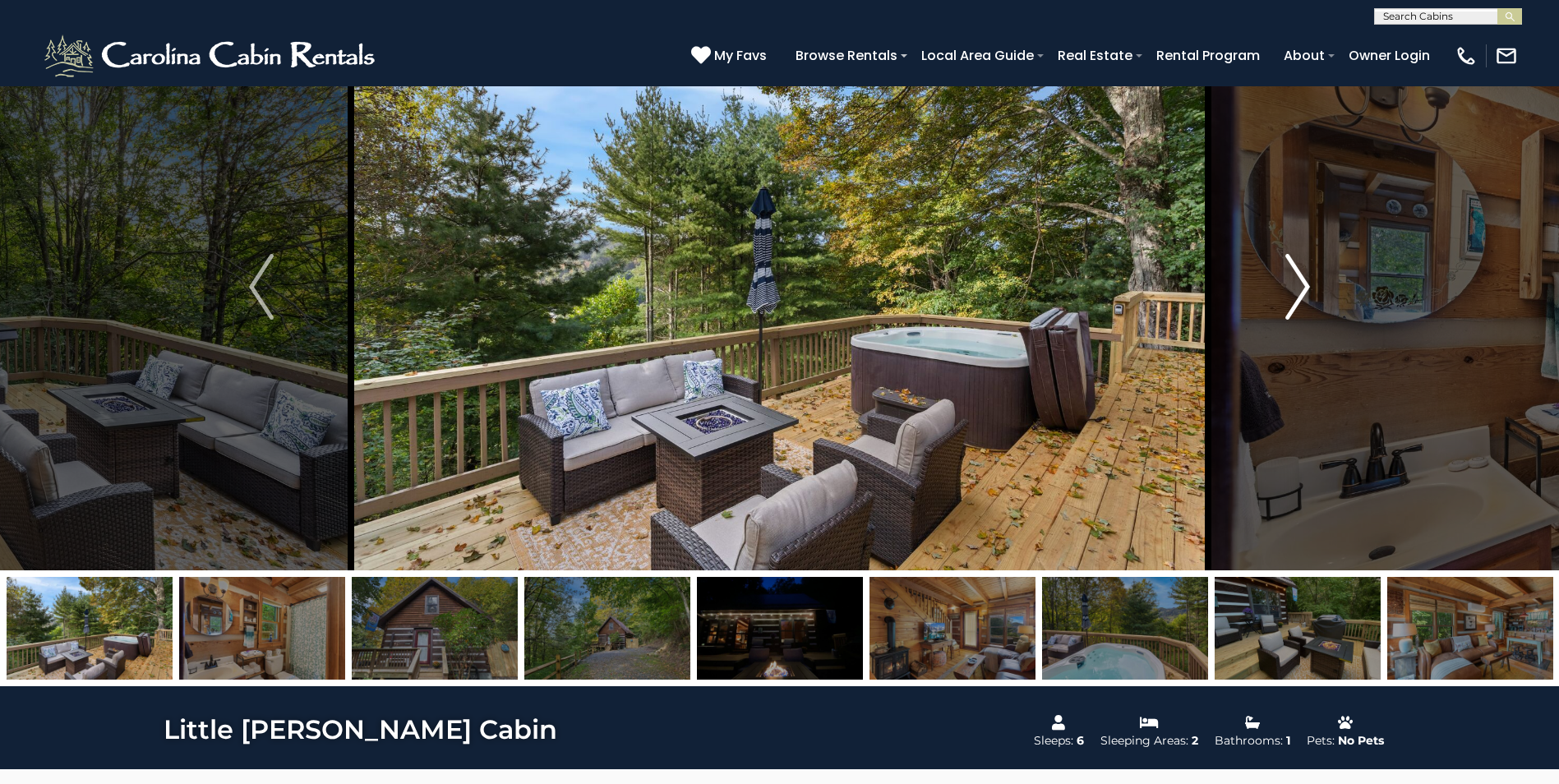
click at [1302, 287] on img "Next" at bounding box center [1298, 286] width 25 height 65
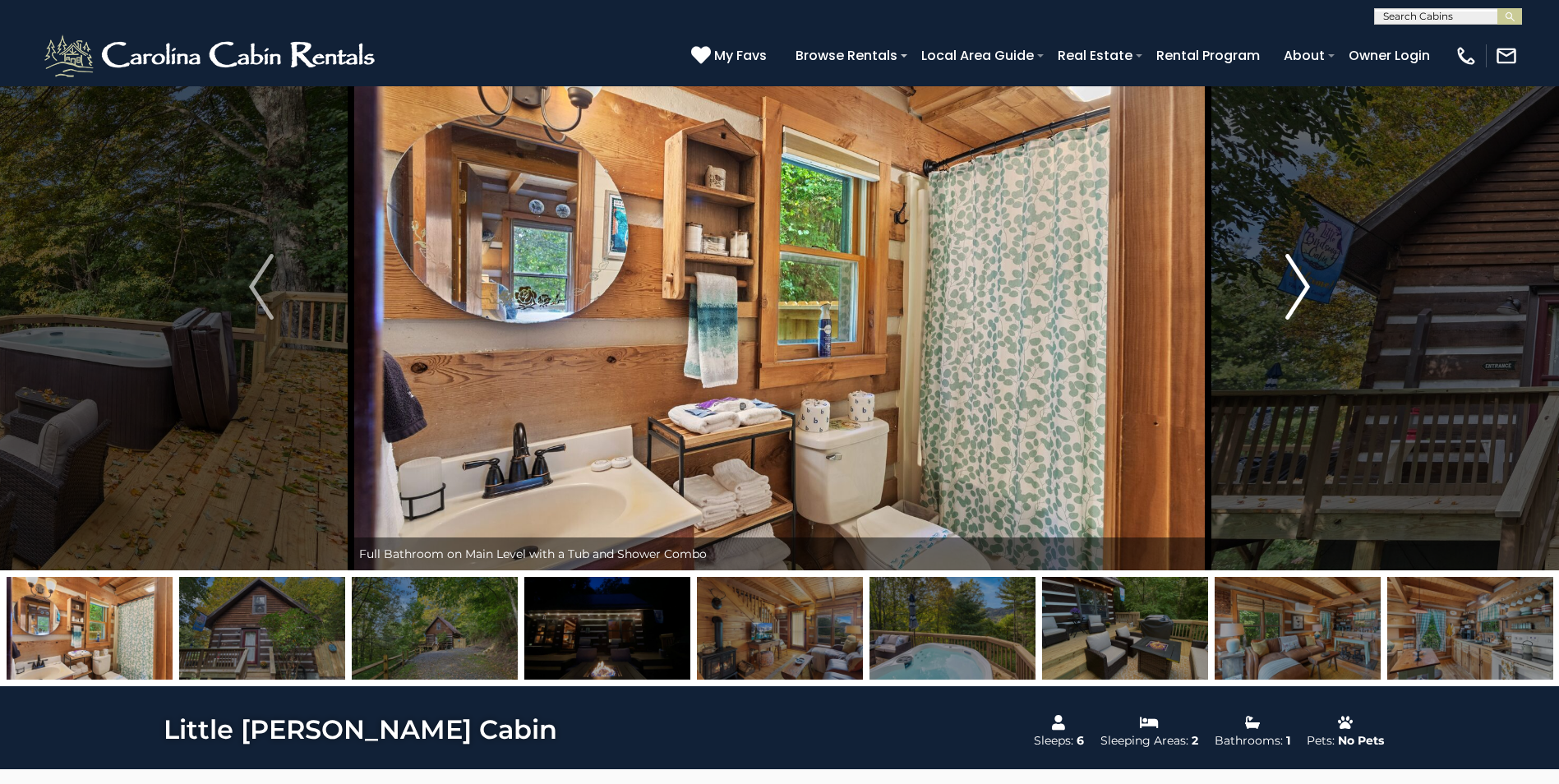
click at [1302, 287] on img "Next" at bounding box center [1298, 286] width 25 height 65
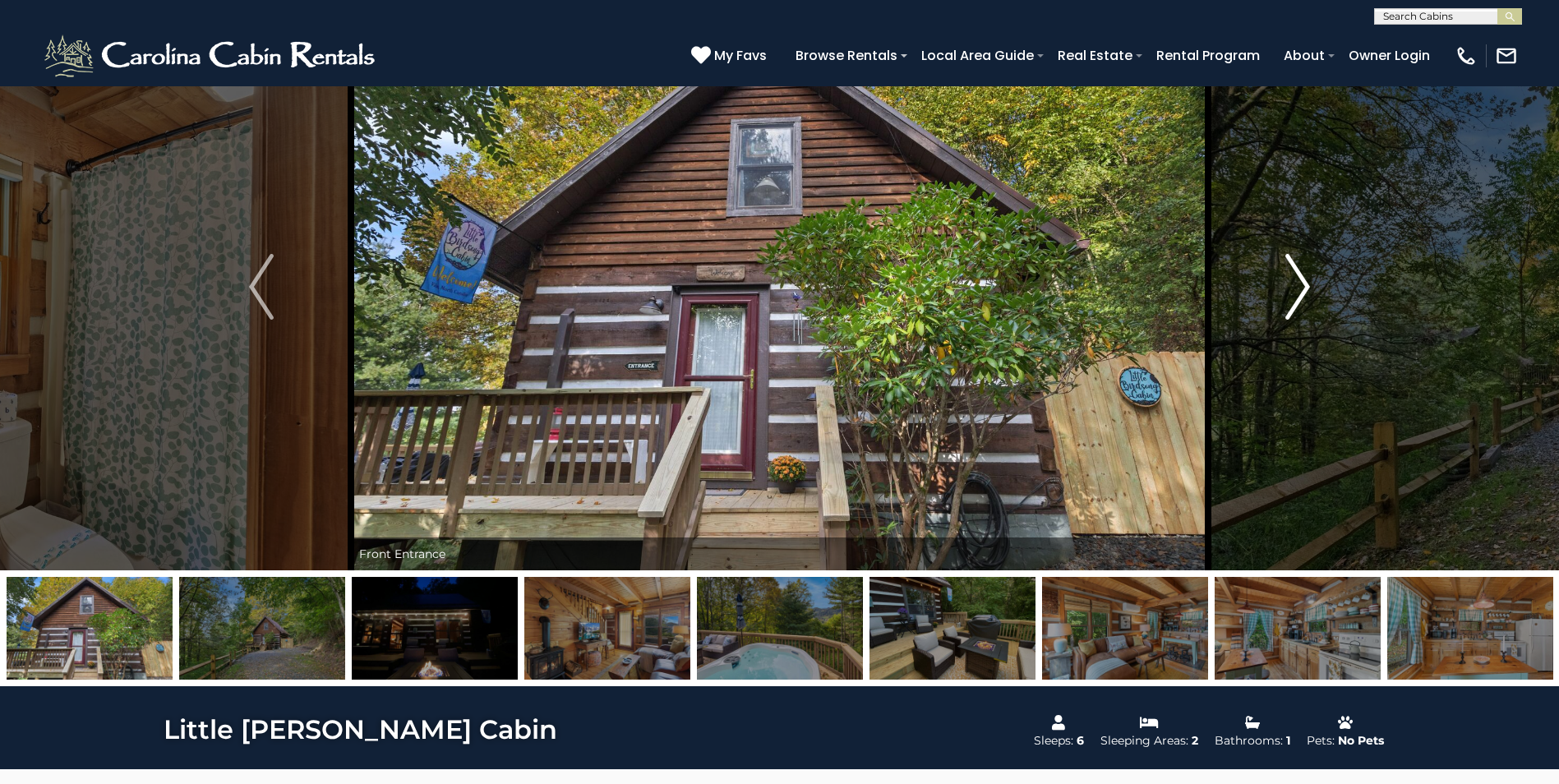
click at [1302, 287] on img "Next" at bounding box center [1298, 286] width 25 height 65
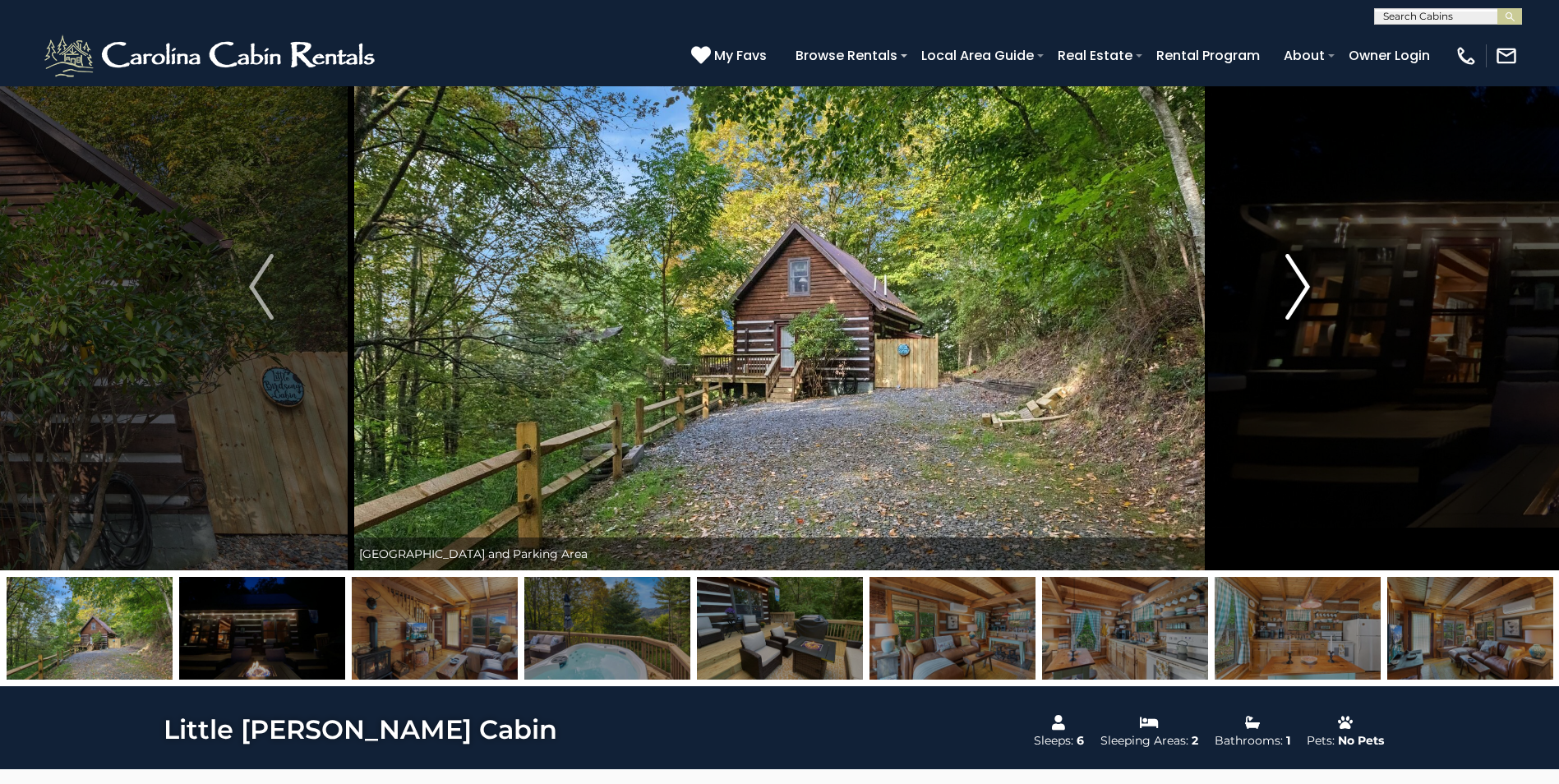
click at [1302, 287] on img "Next" at bounding box center [1298, 286] width 25 height 65
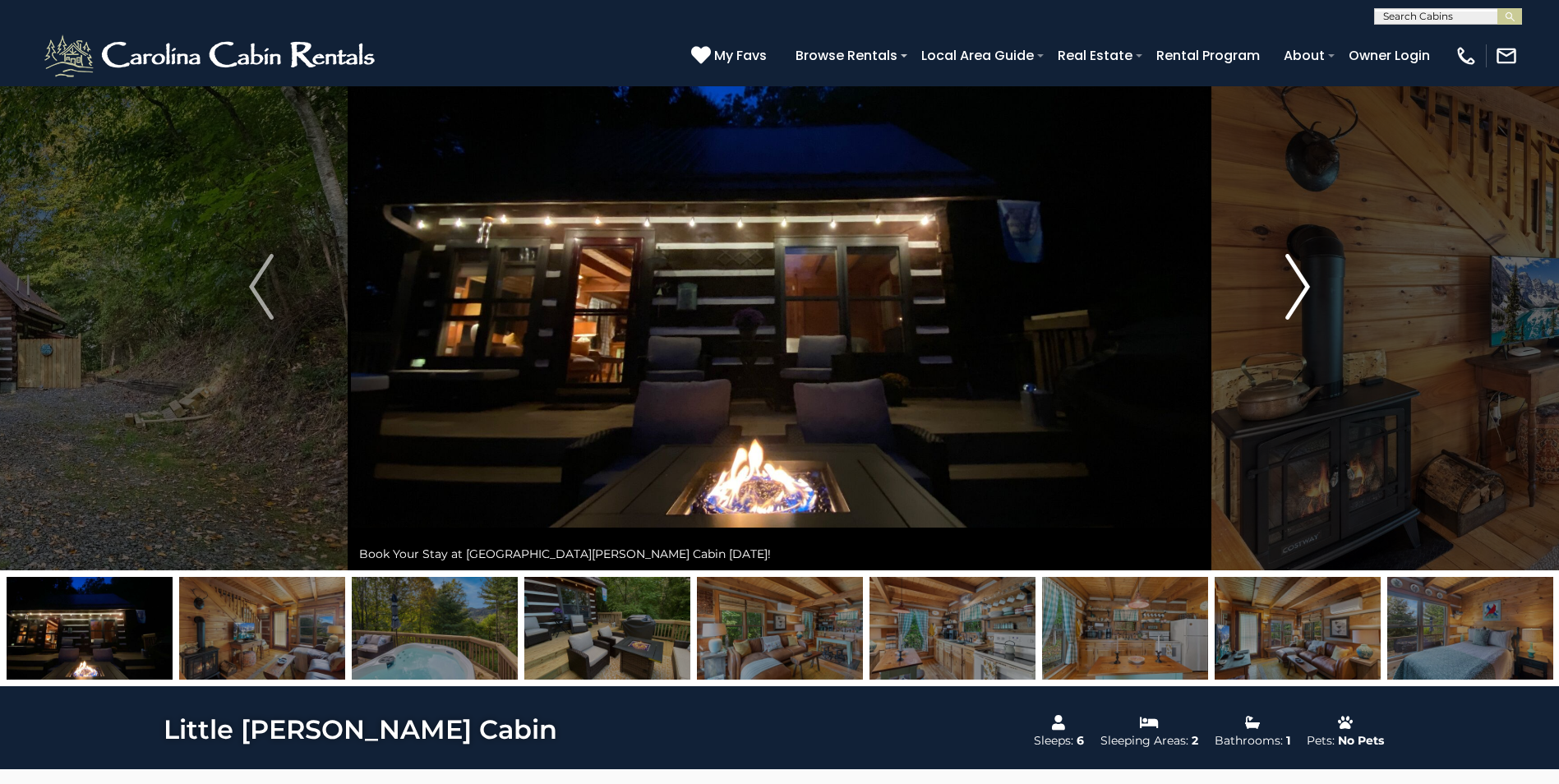
click at [1302, 287] on img "Next" at bounding box center [1298, 286] width 25 height 65
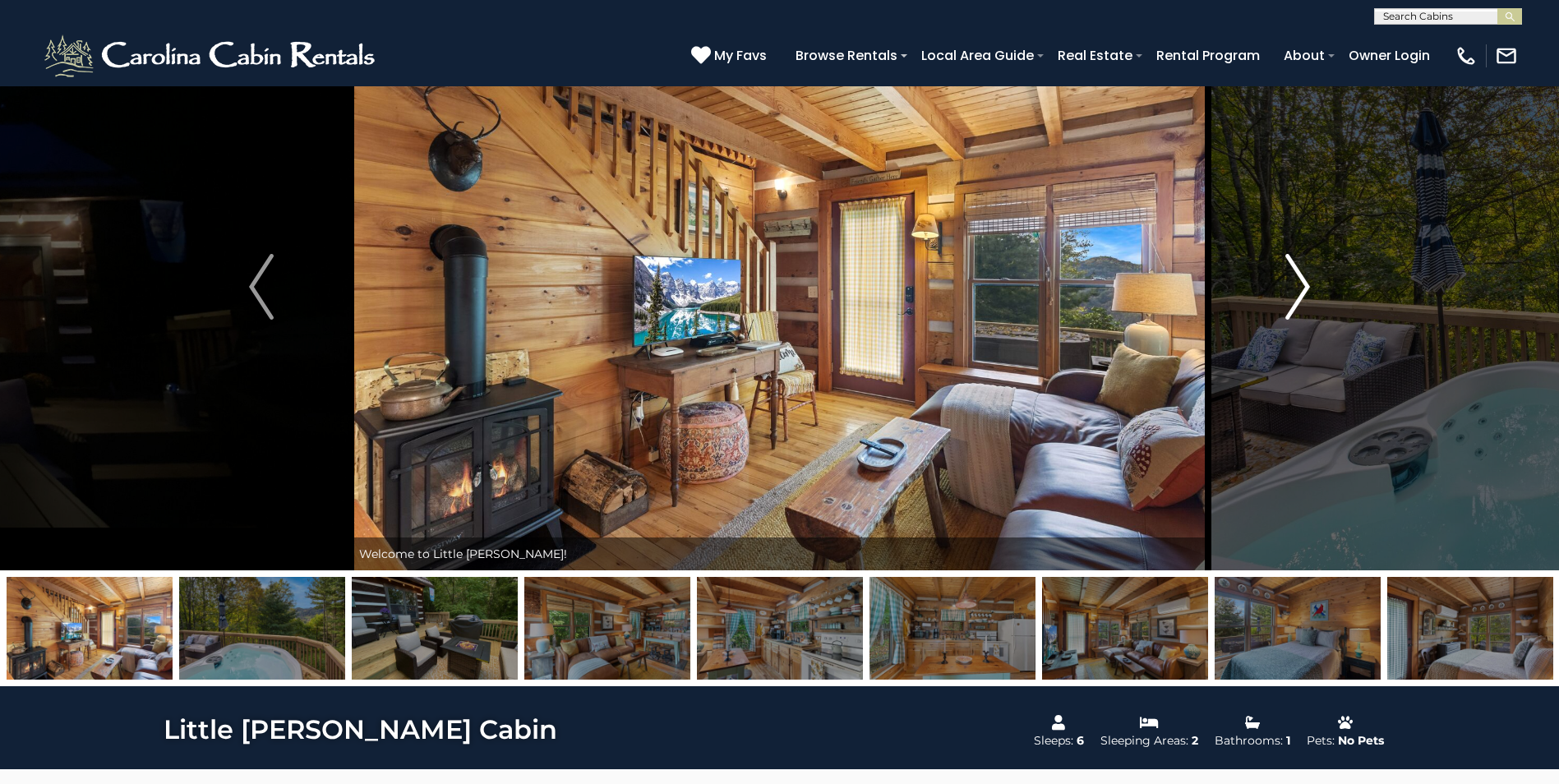
click at [1302, 287] on img "Next" at bounding box center [1298, 286] width 25 height 65
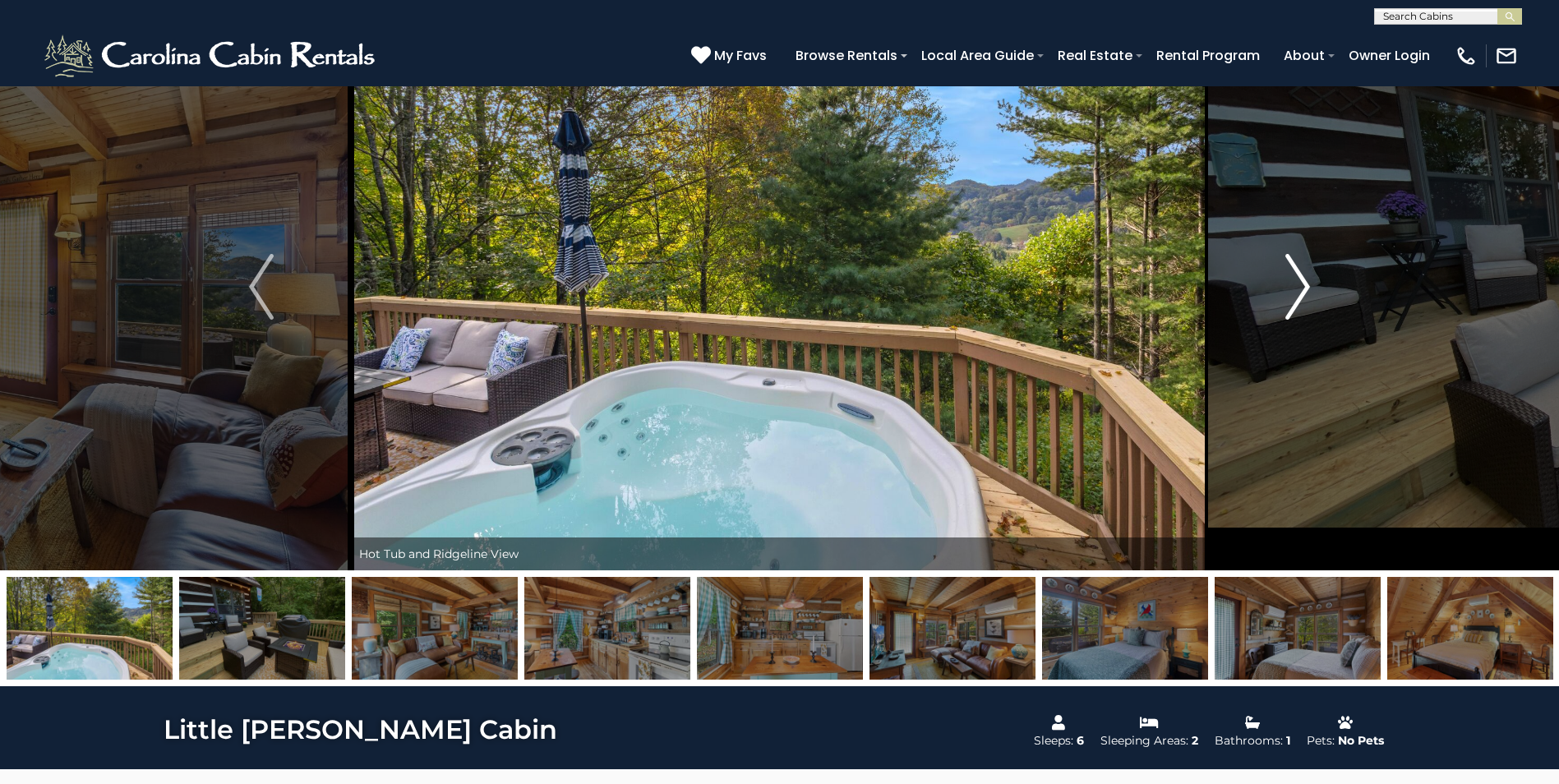
click at [1302, 287] on img "Next" at bounding box center [1298, 286] width 25 height 65
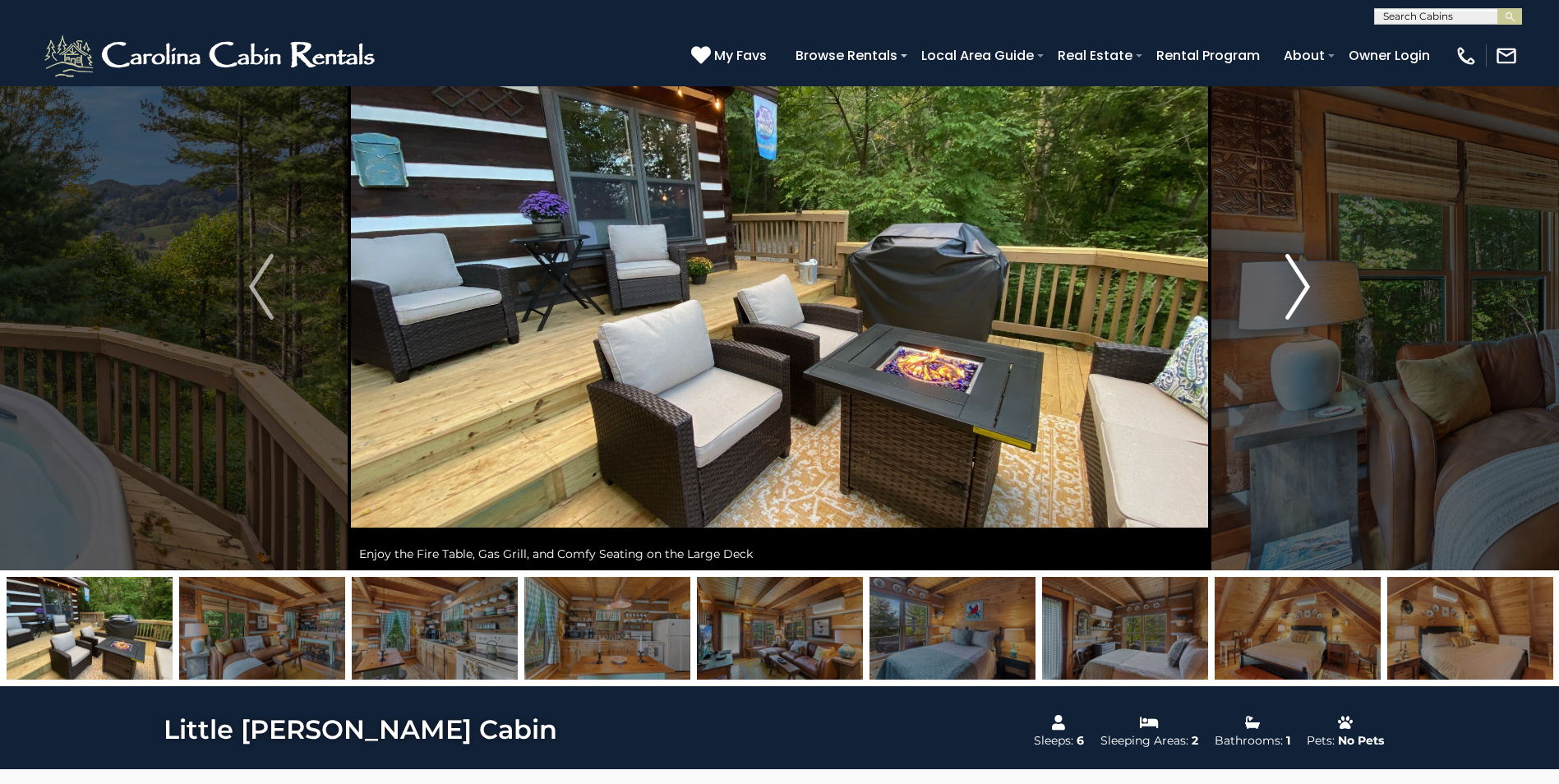
click at [1302, 287] on img "Next" at bounding box center [1298, 286] width 25 height 65
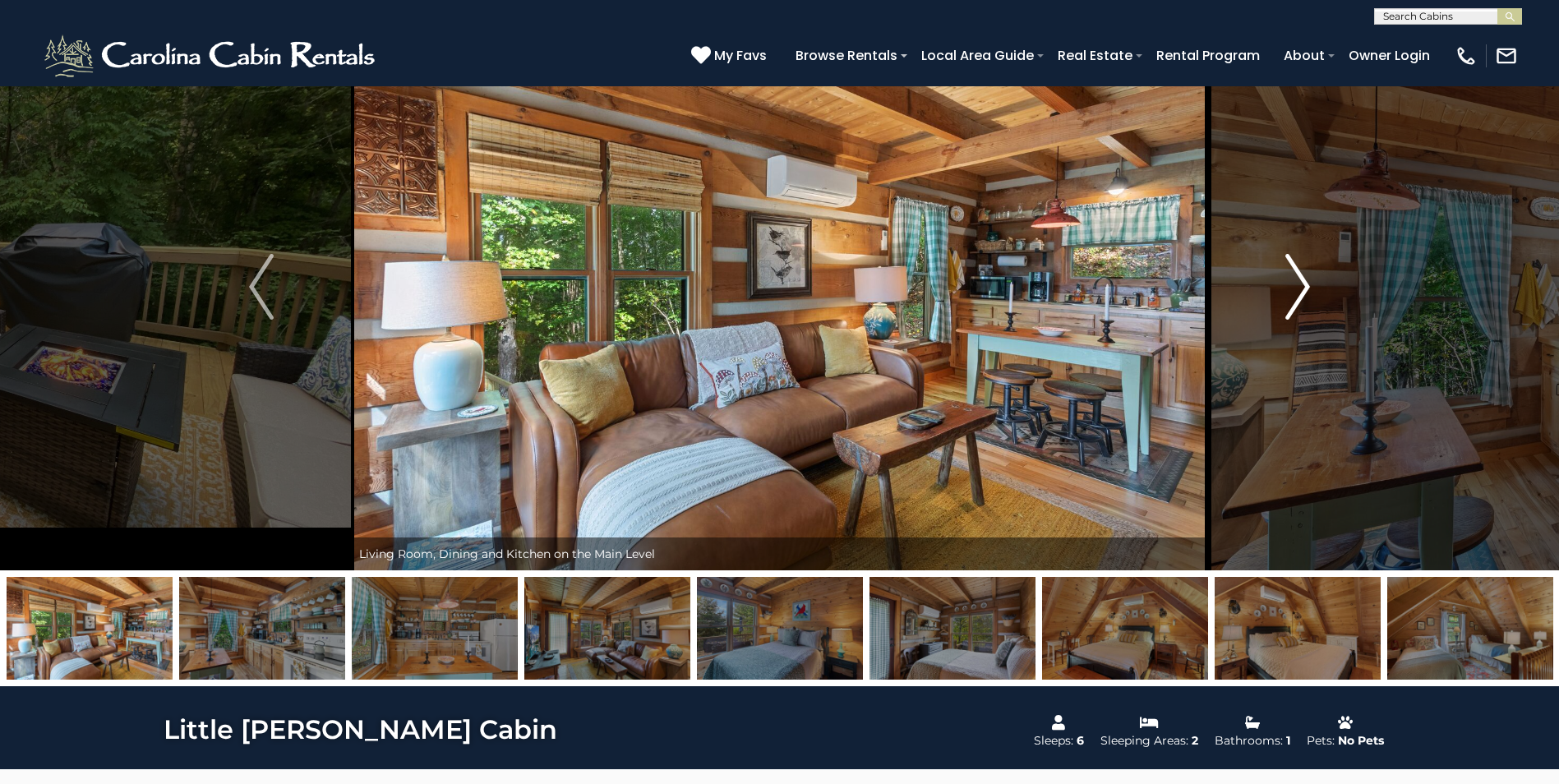
click at [1302, 287] on img "Next" at bounding box center [1298, 286] width 25 height 65
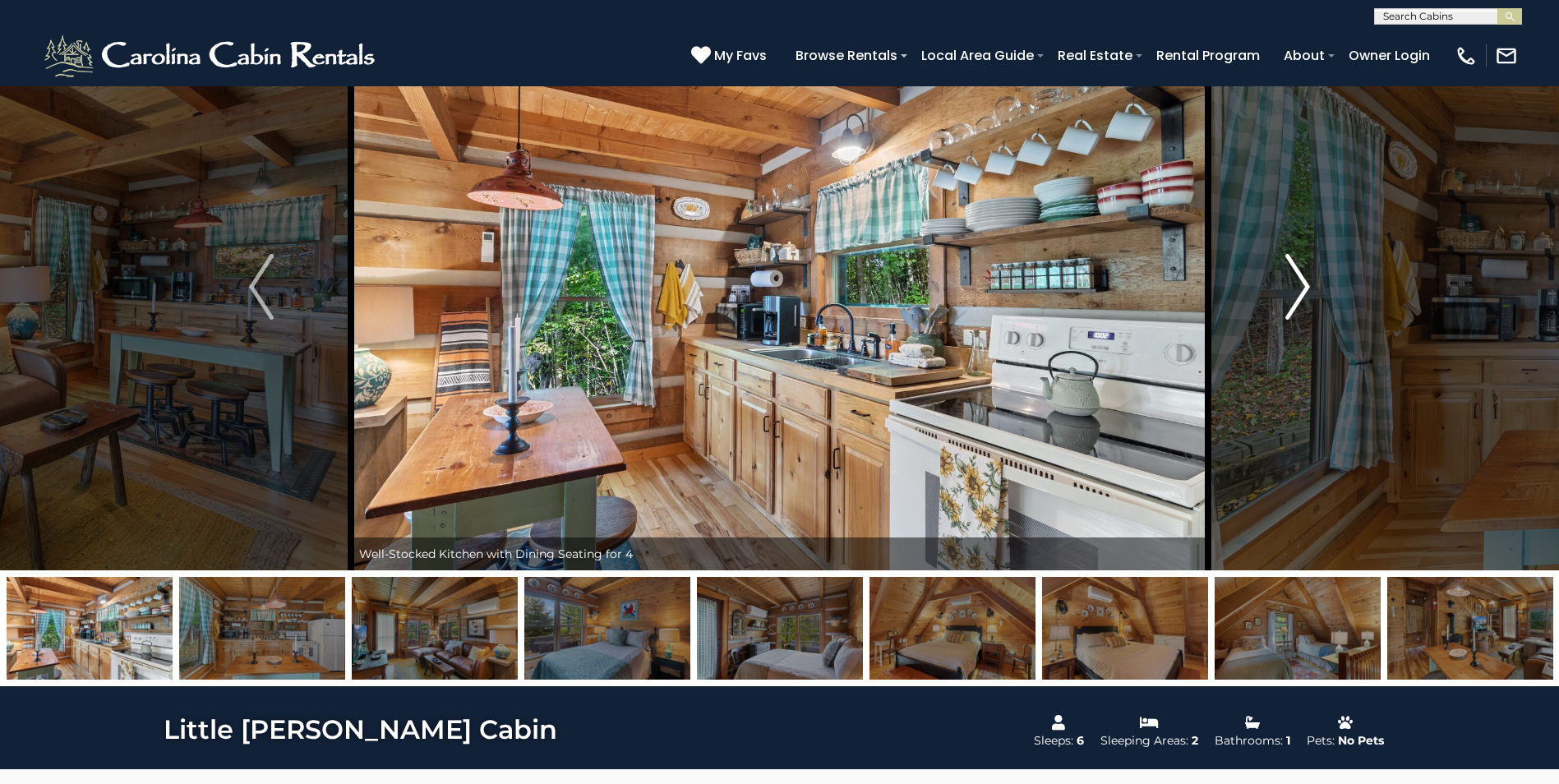
click at [1302, 287] on img "Next" at bounding box center [1298, 286] width 25 height 65
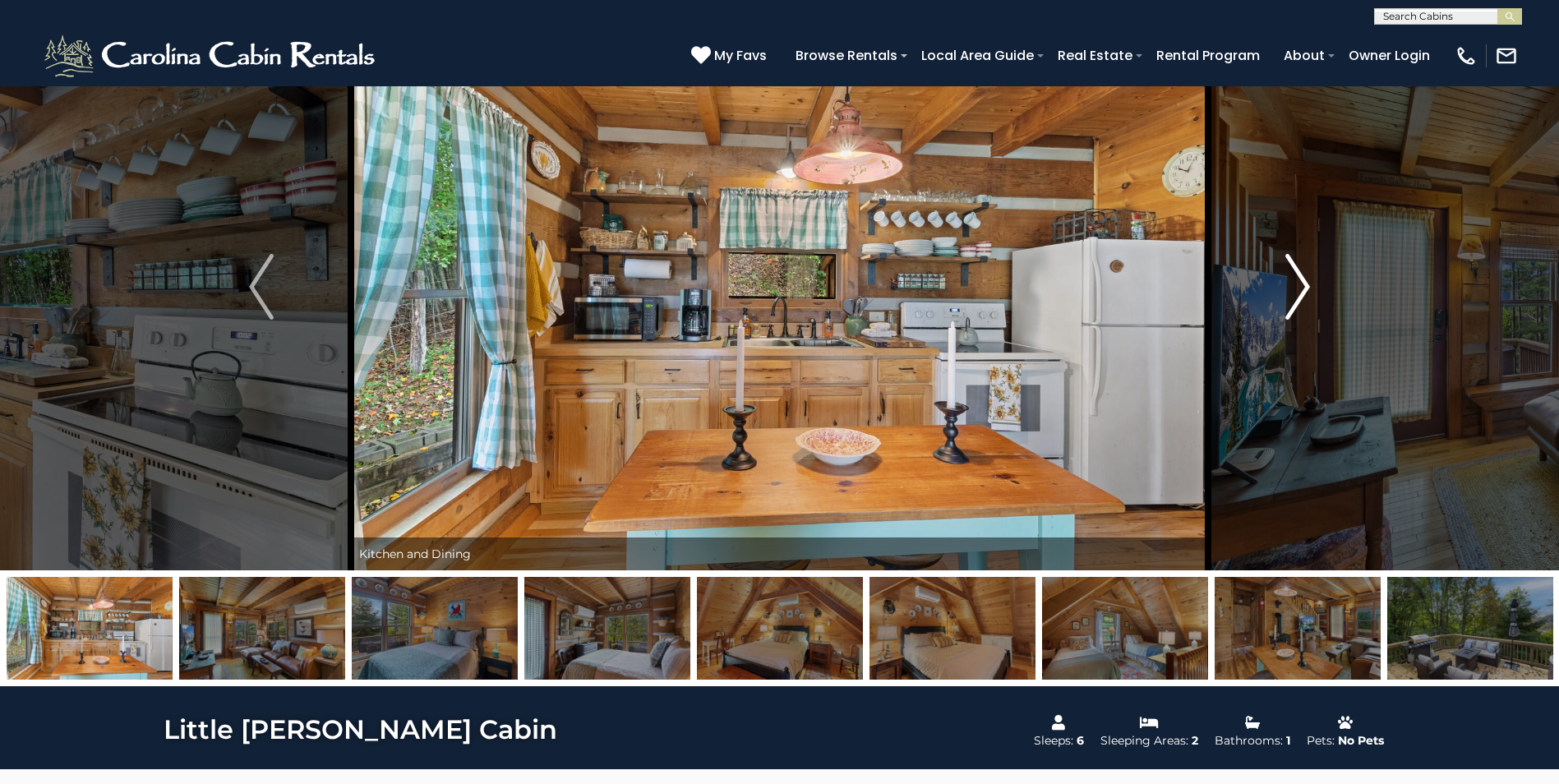
click at [1302, 287] on img "Next" at bounding box center [1298, 286] width 25 height 65
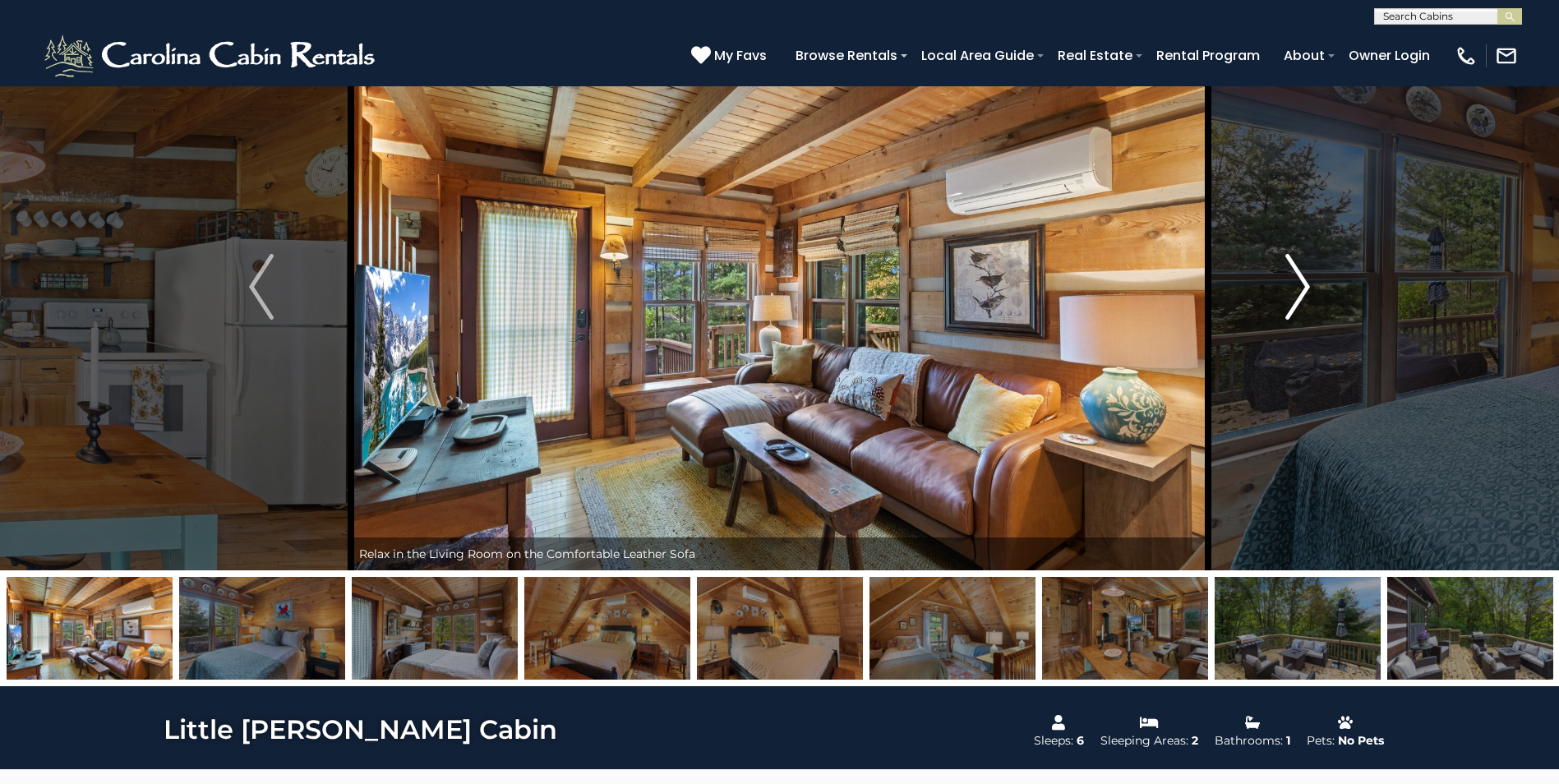
click at [1302, 287] on img "Next" at bounding box center [1298, 286] width 25 height 65
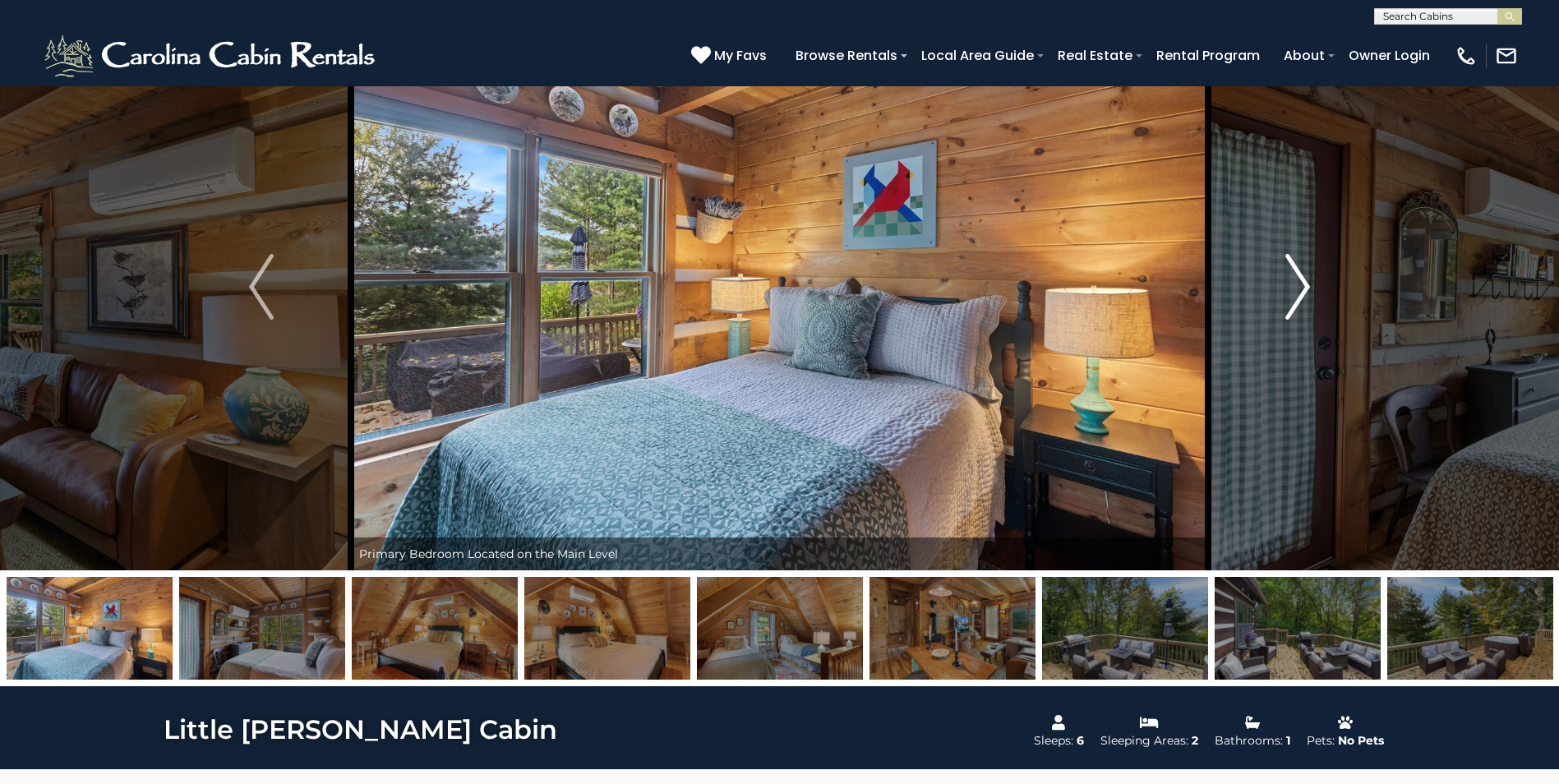
click at [1302, 287] on img "Next" at bounding box center [1298, 286] width 25 height 65
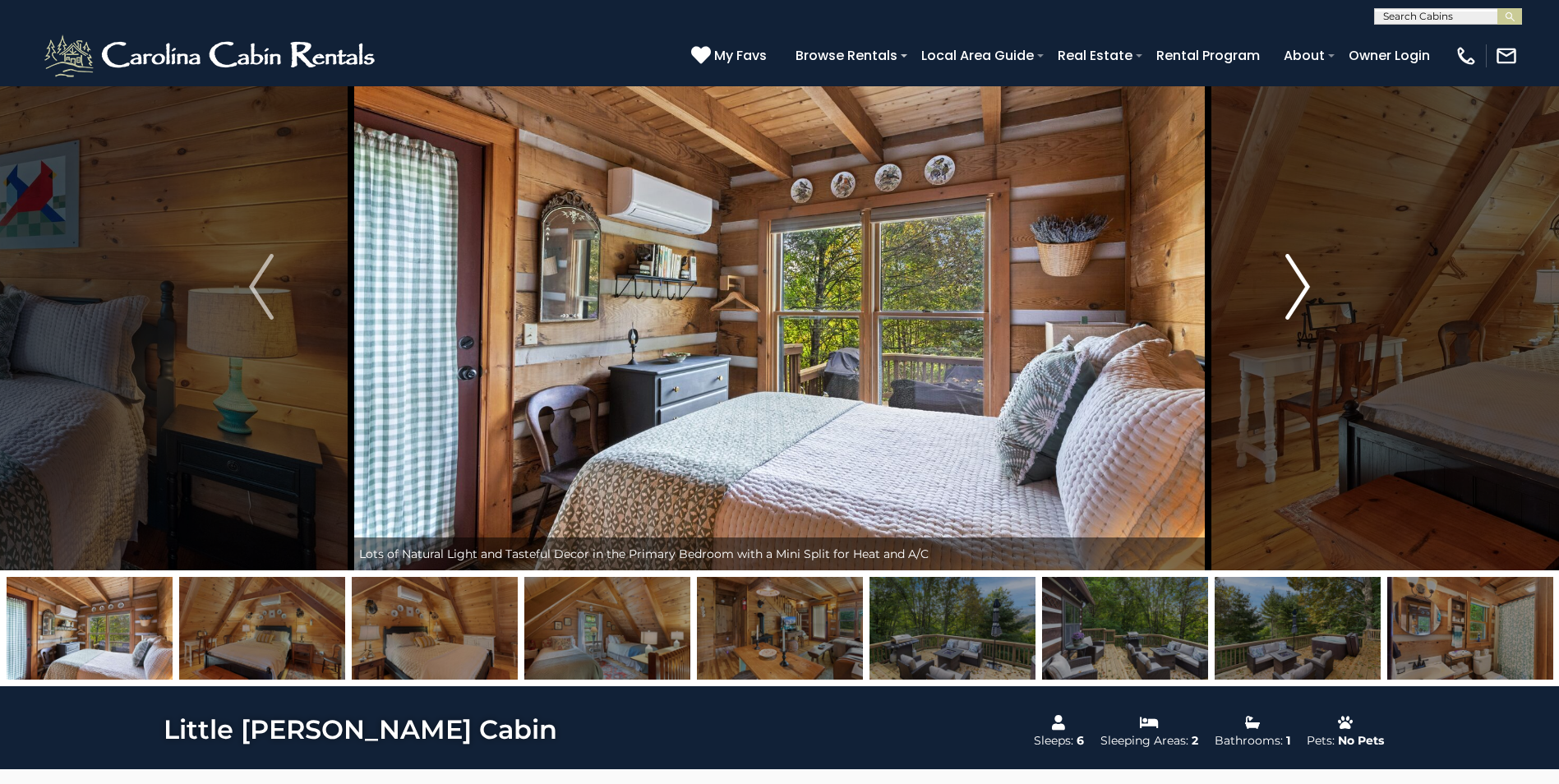
click at [1302, 287] on img "Next" at bounding box center [1298, 286] width 25 height 65
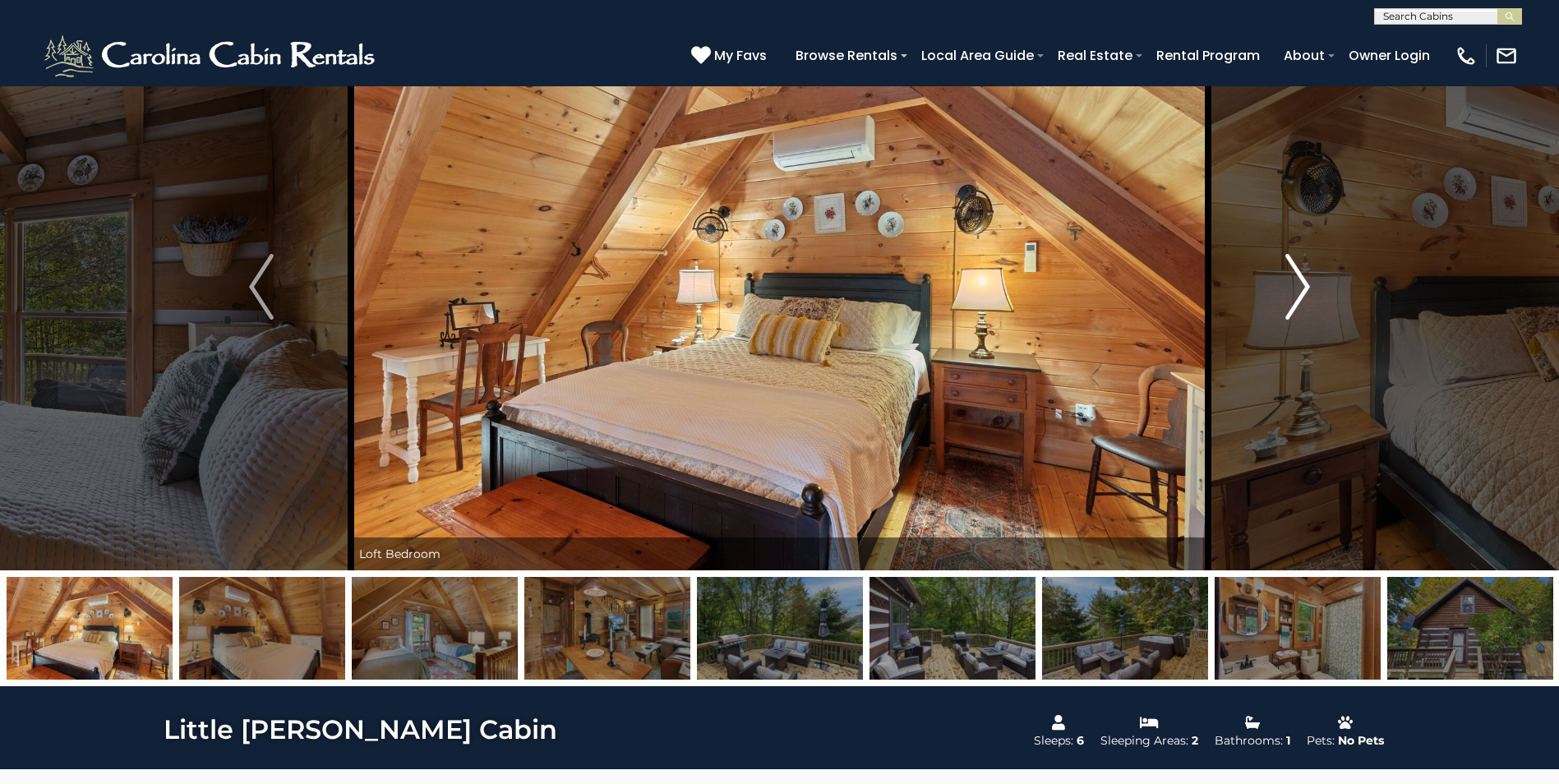
click at [1302, 287] on img "Next" at bounding box center [1298, 286] width 25 height 65
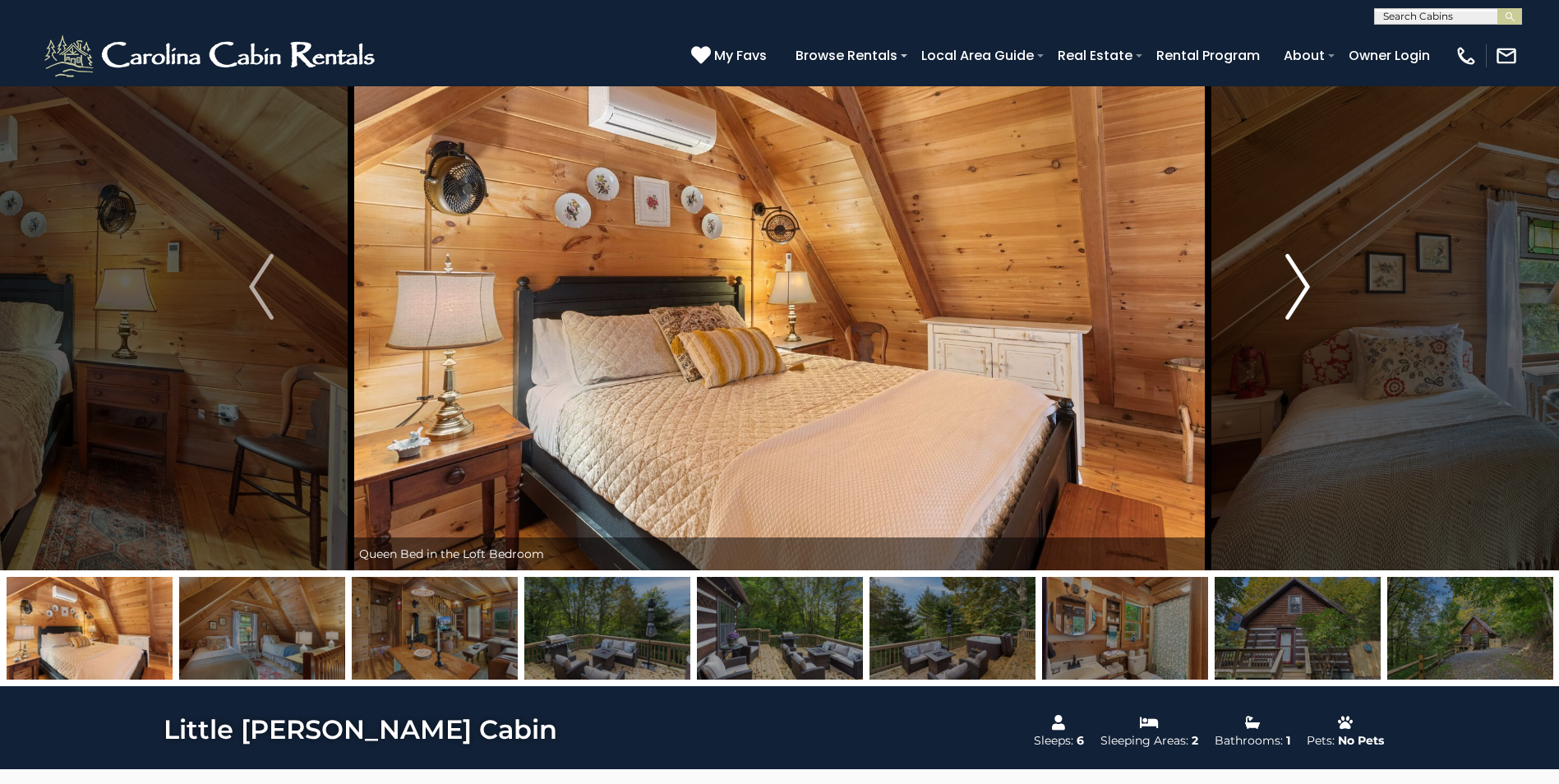
click at [1302, 287] on img "Next" at bounding box center [1298, 286] width 25 height 65
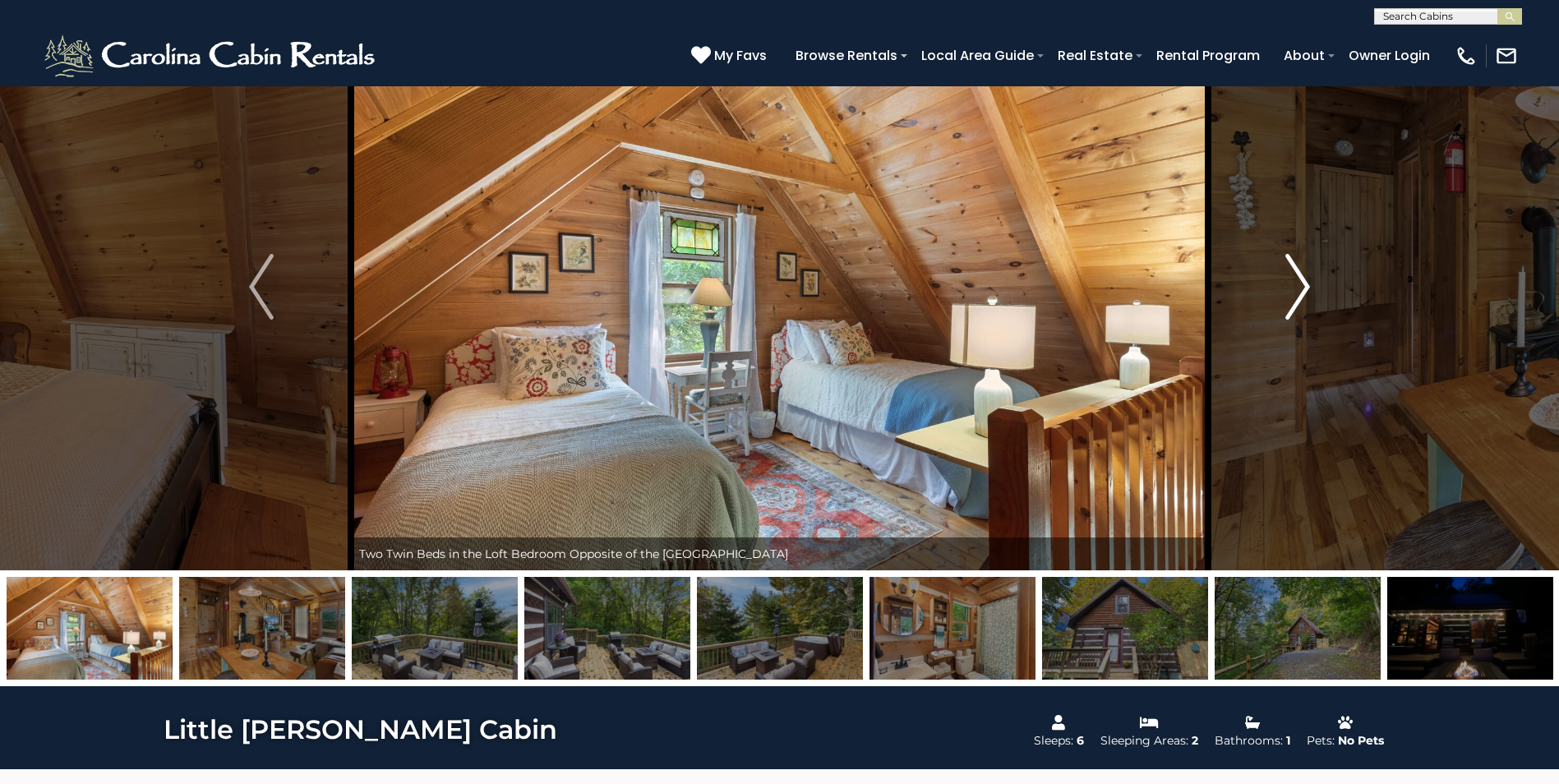
click at [1302, 287] on img "Next" at bounding box center [1298, 286] width 25 height 65
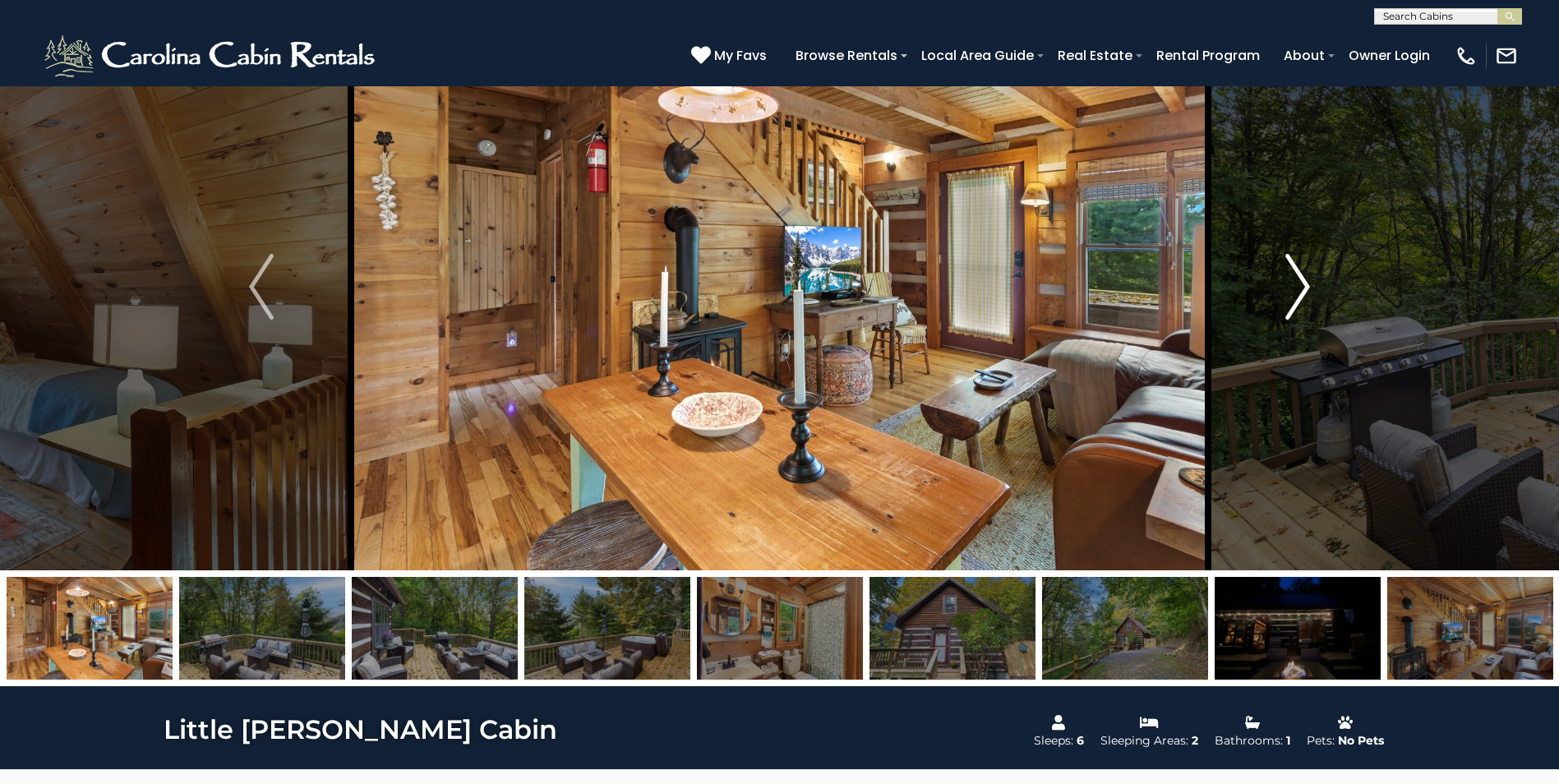
click at [1302, 287] on img "Next" at bounding box center [1298, 286] width 25 height 65
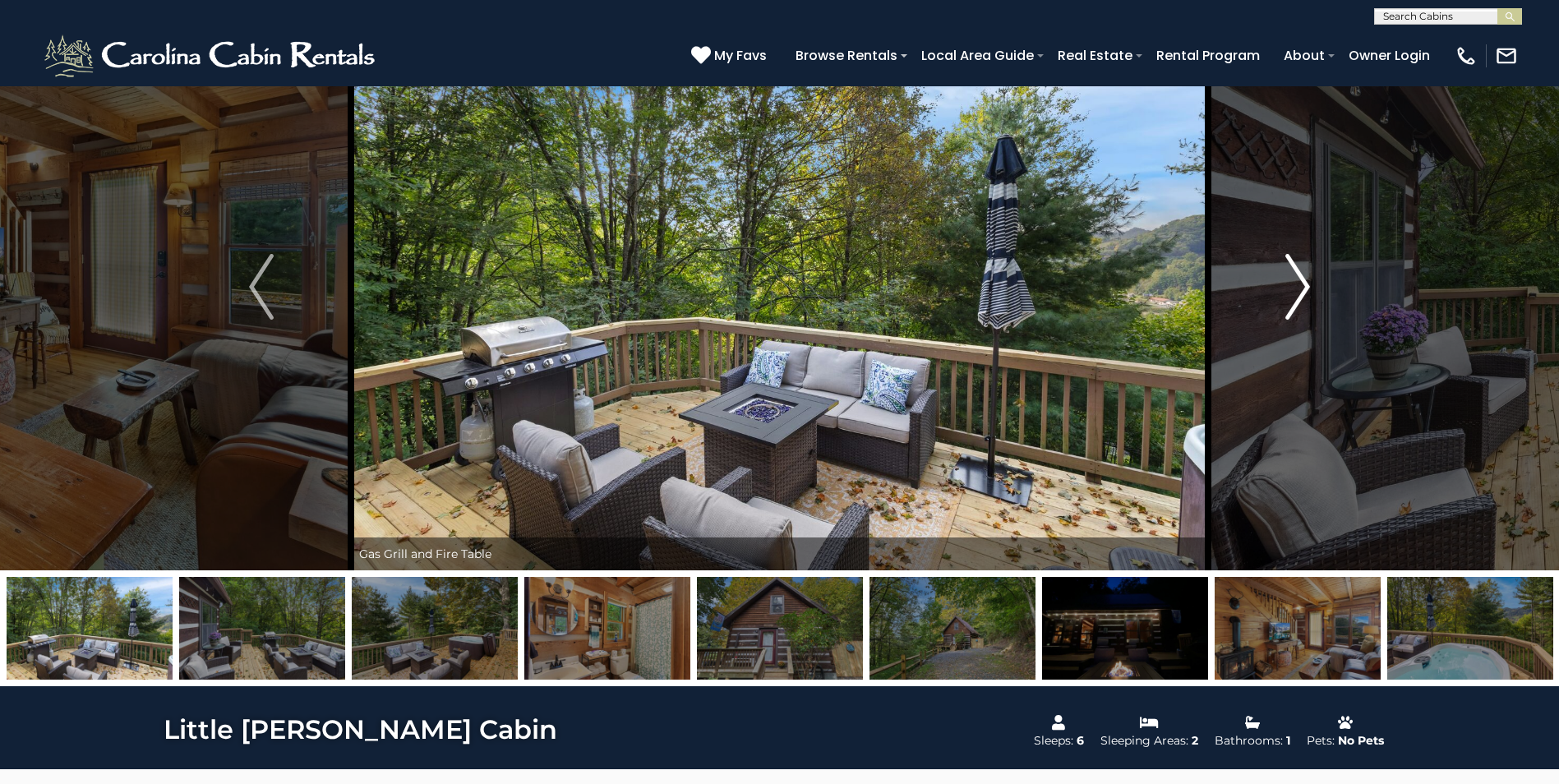
click at [1302, 287] on img "Next" at bounding box center [1298, 286] width 25 height 65
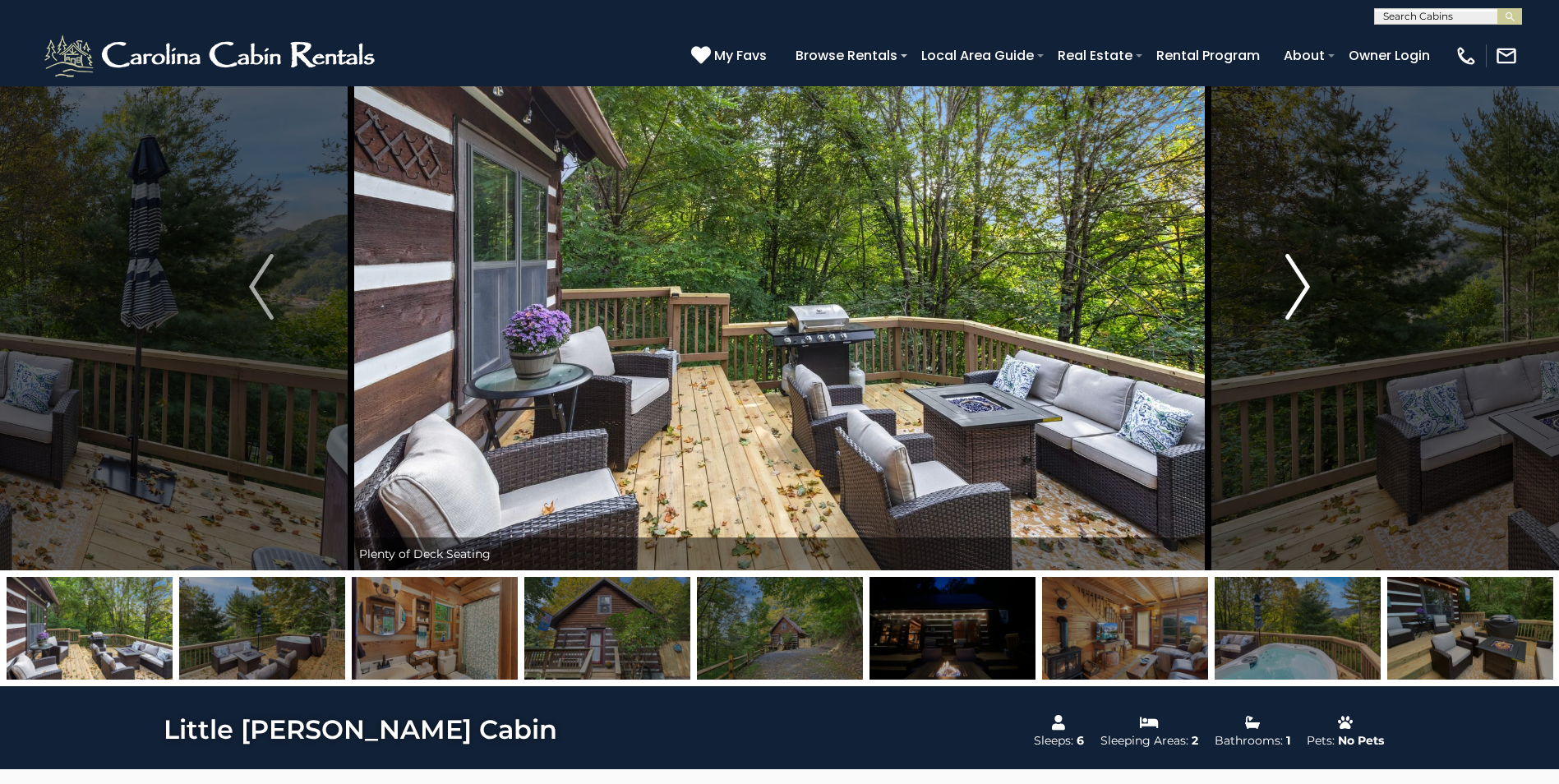
click at [1302, 287] on img "Next" at bounding box center [1298, 286] width 25 height 65
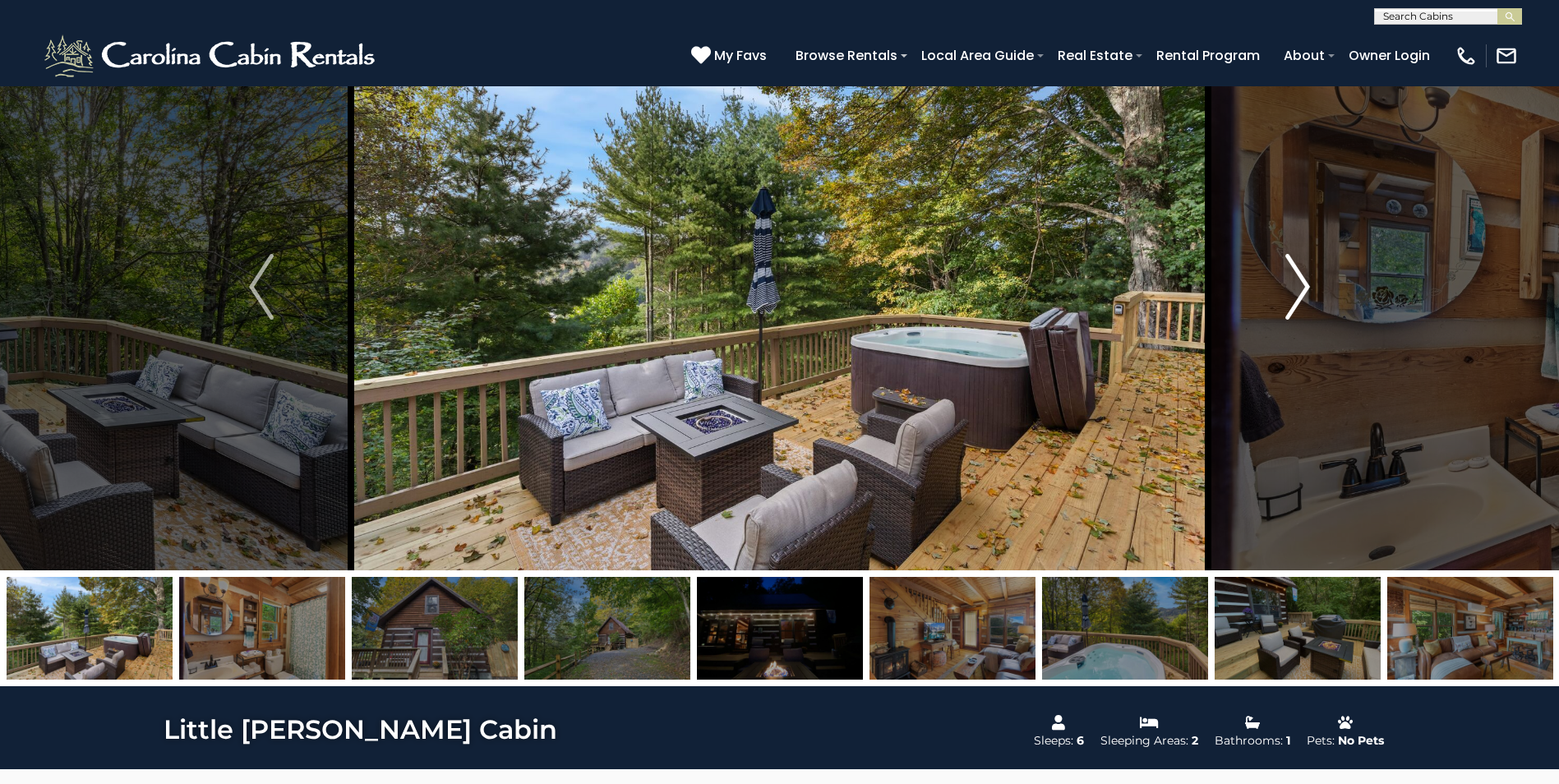
click at [1302, 287] on img "Next" at bounding box center [1298, 286] width 25 height 65
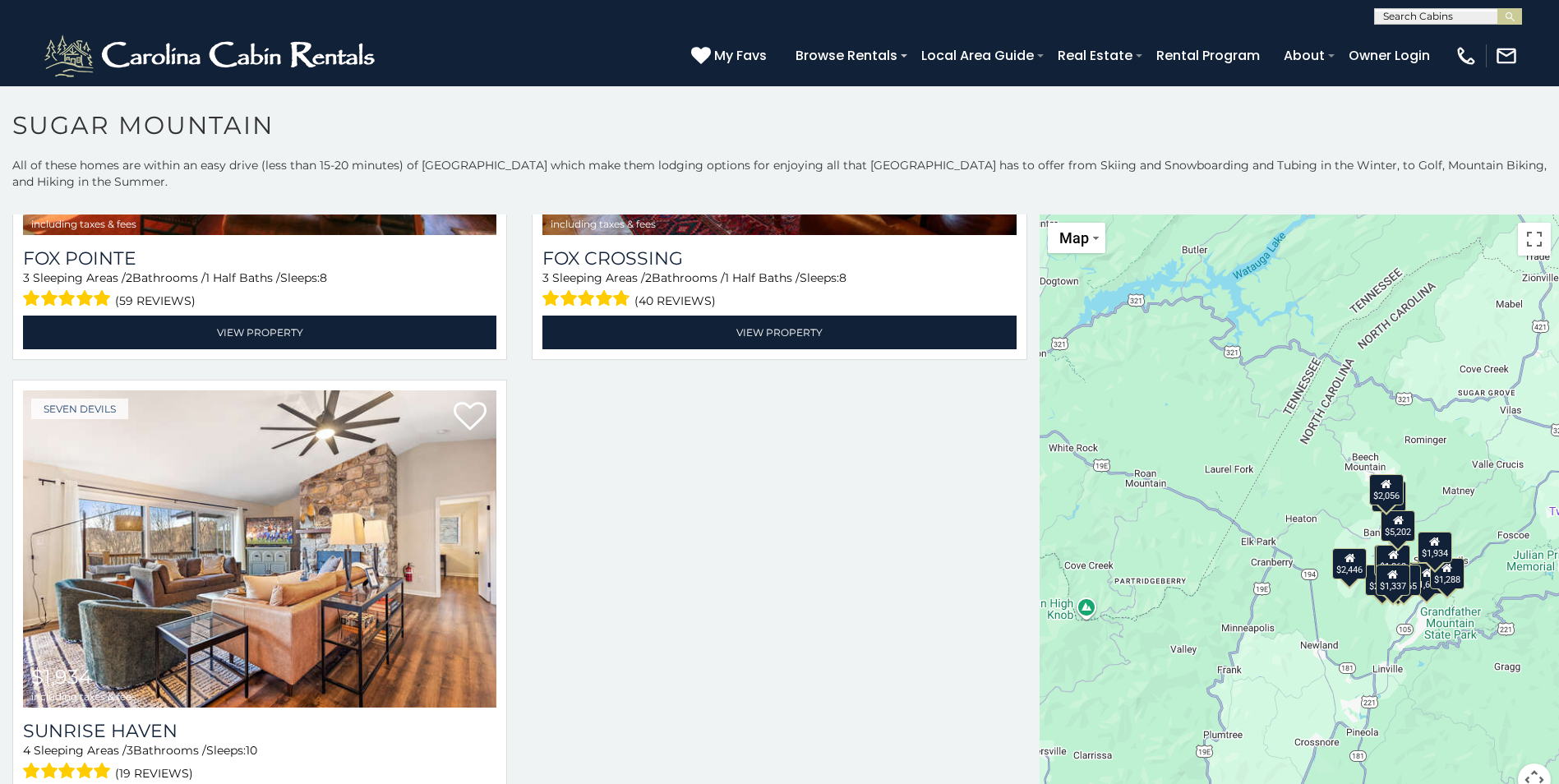
scroll to position [2853, 0]
